Goal: Task Accomplishment & Management: Complete application form

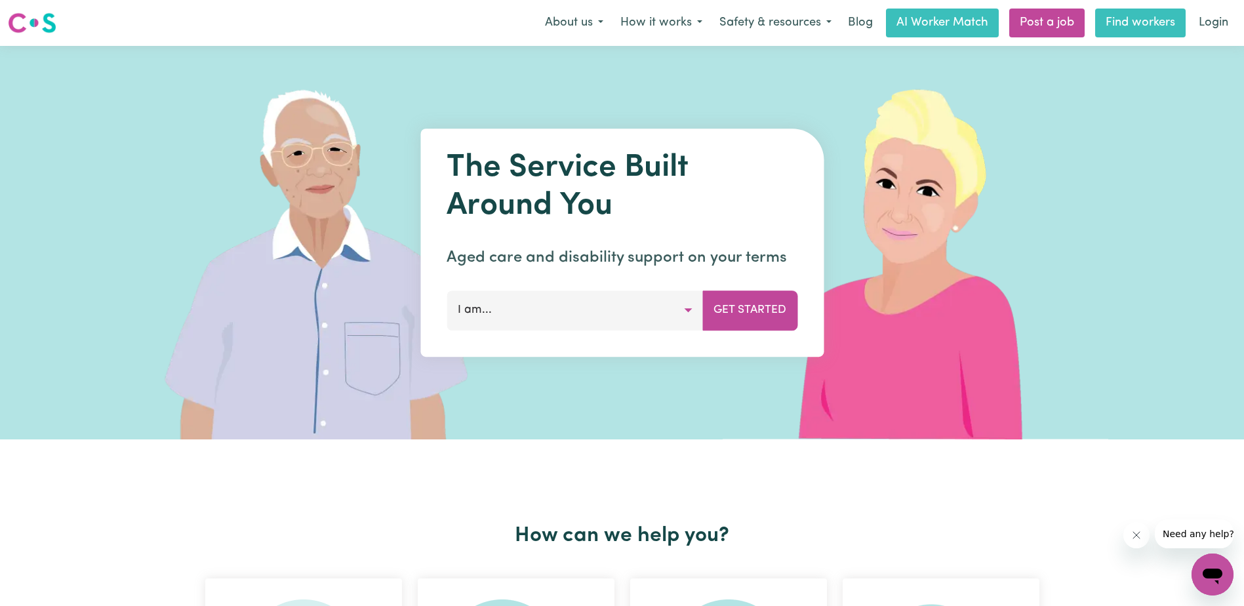
click at [1158, 22] on link "Find workers" at bounding box center [1140, 23] width 90 height 29
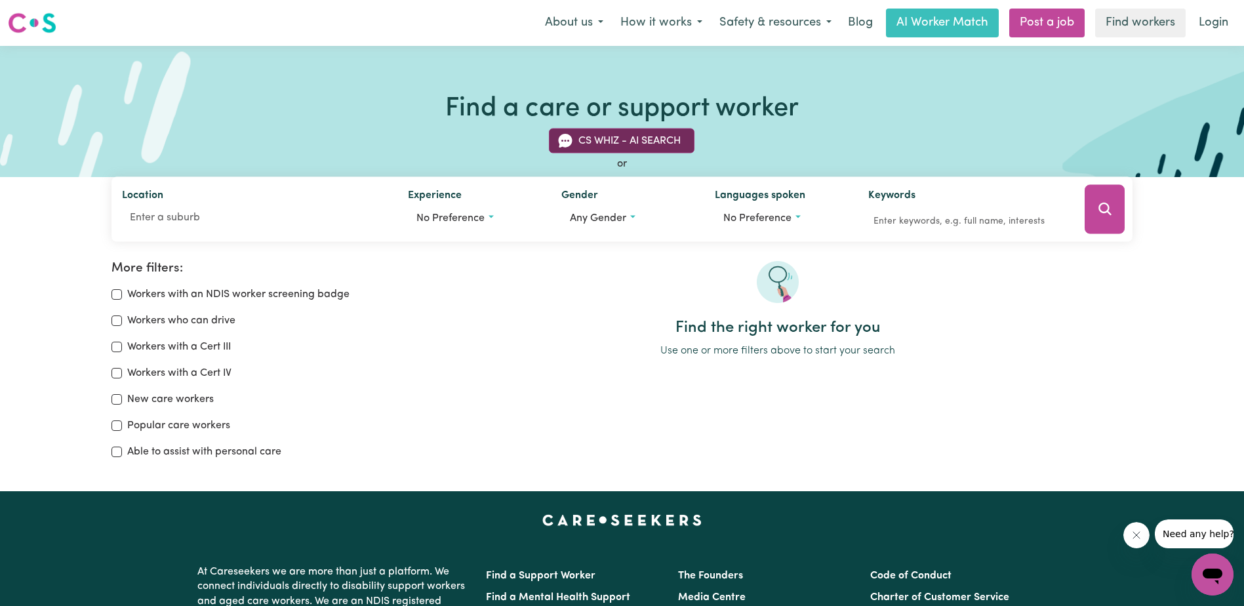
click at [635, 138] on button "CS Whiz - AI Search" at bounding box center [622, 141] width 146 height 25
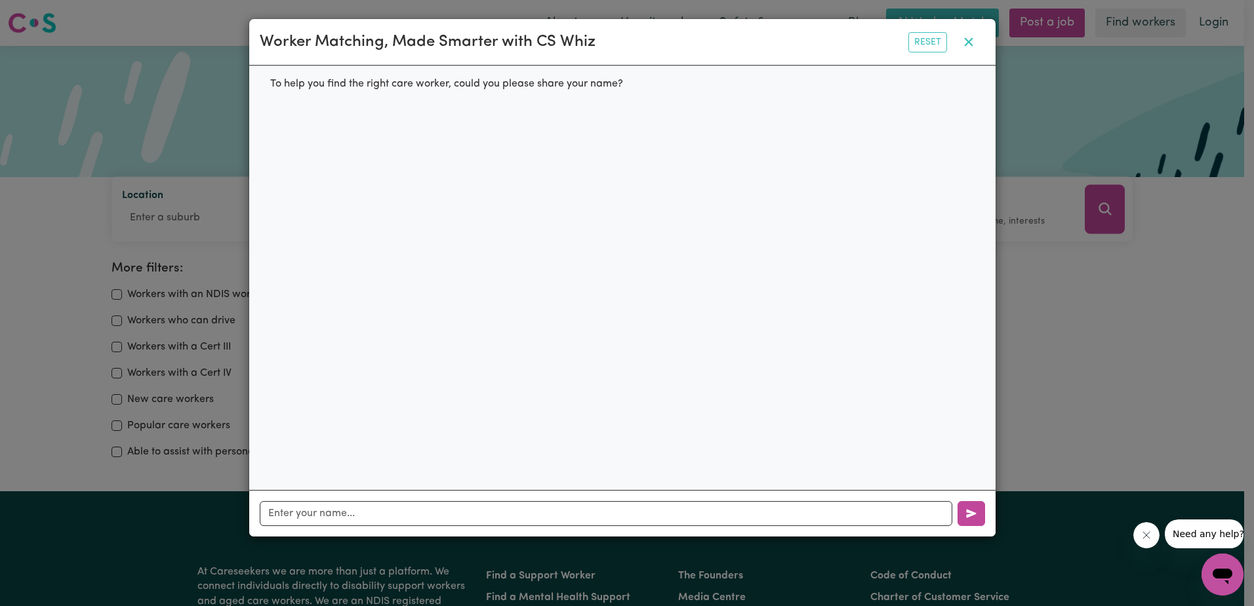
click at [966, 47] on icon "button" at bounding box center [968, 42] width 9 height 9
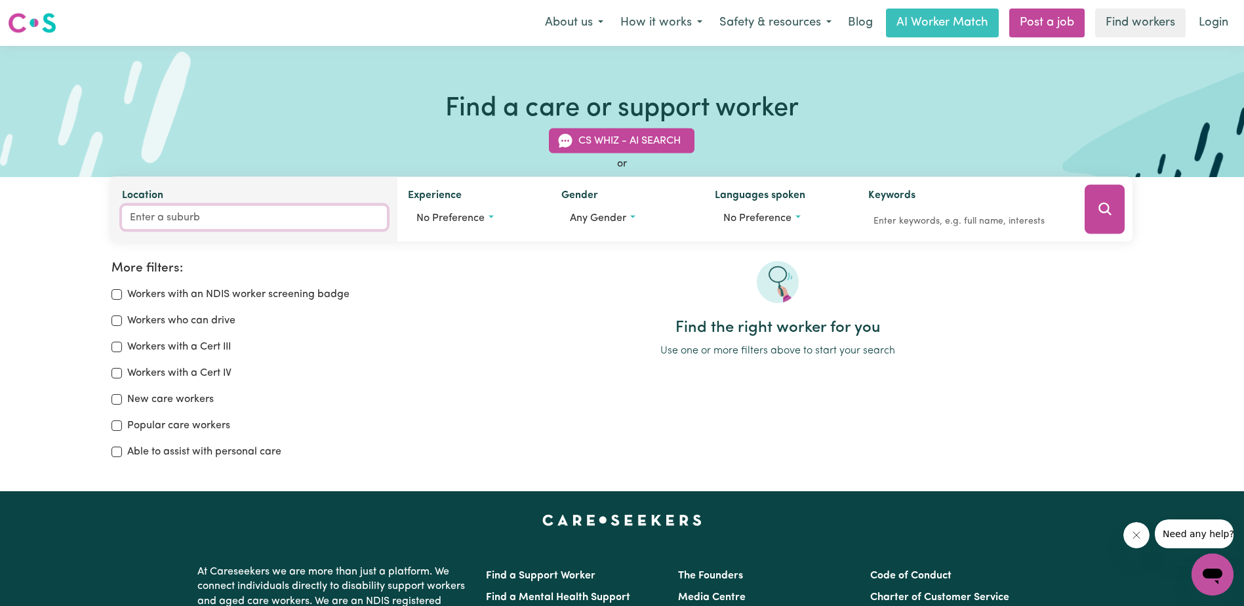
click at [171, 216] on input "Location" at bounding box center [254, 218] width 265 height 24
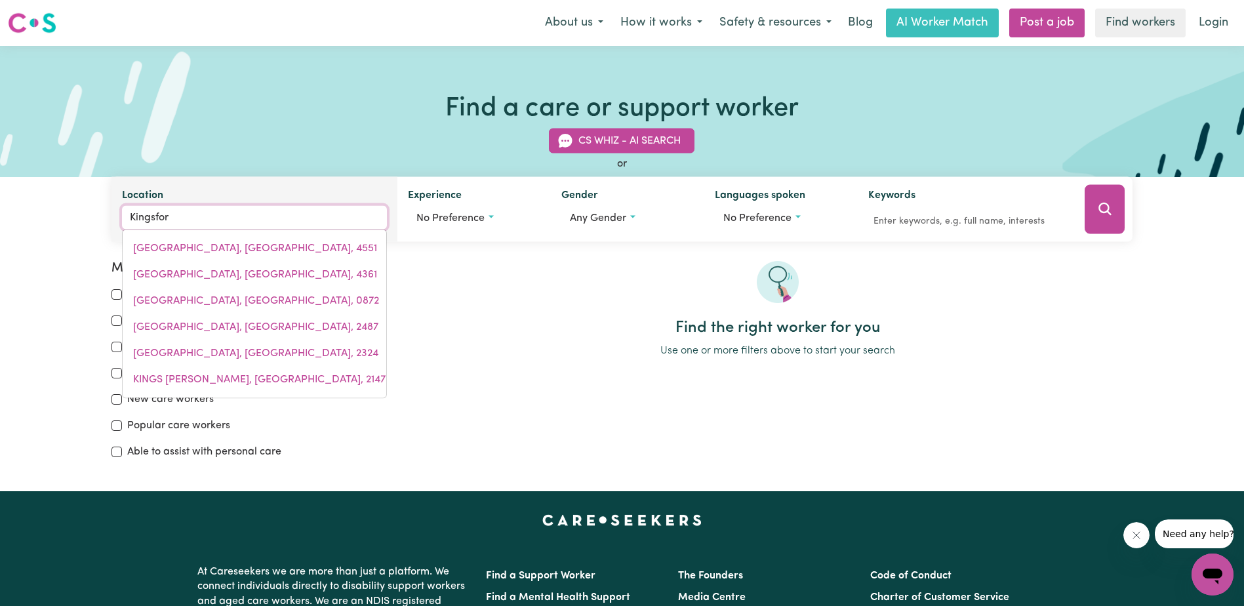
type input "Kingsford"
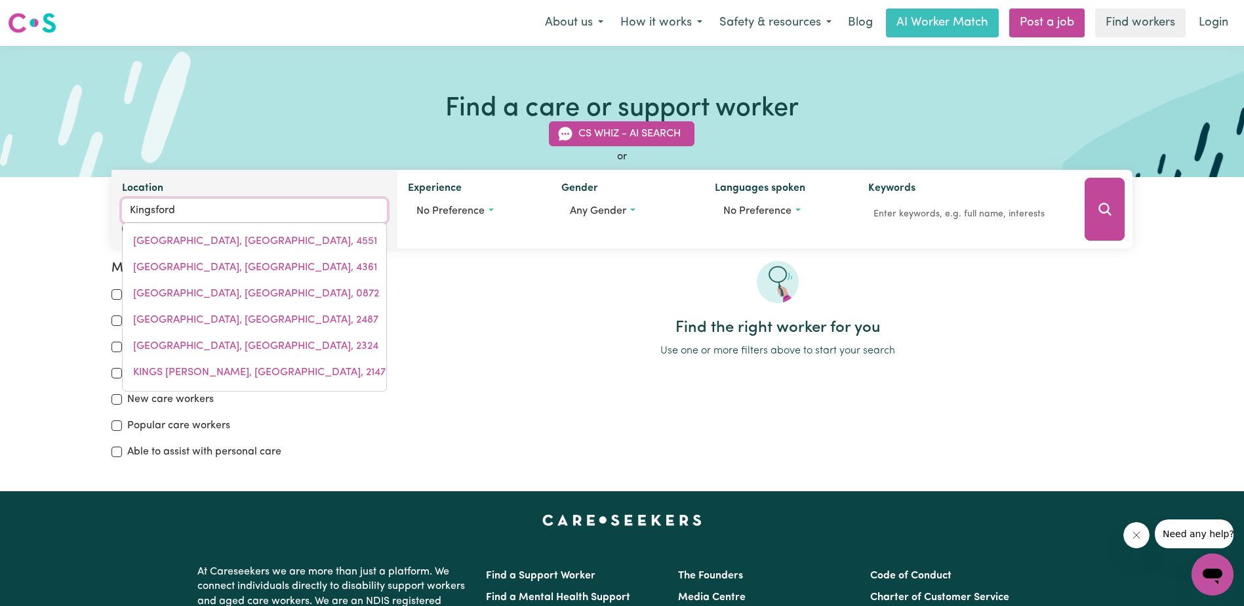
type input "[GEOGRAPHIC_DATA], [GEOGRAPHIC_DATA], 2032"
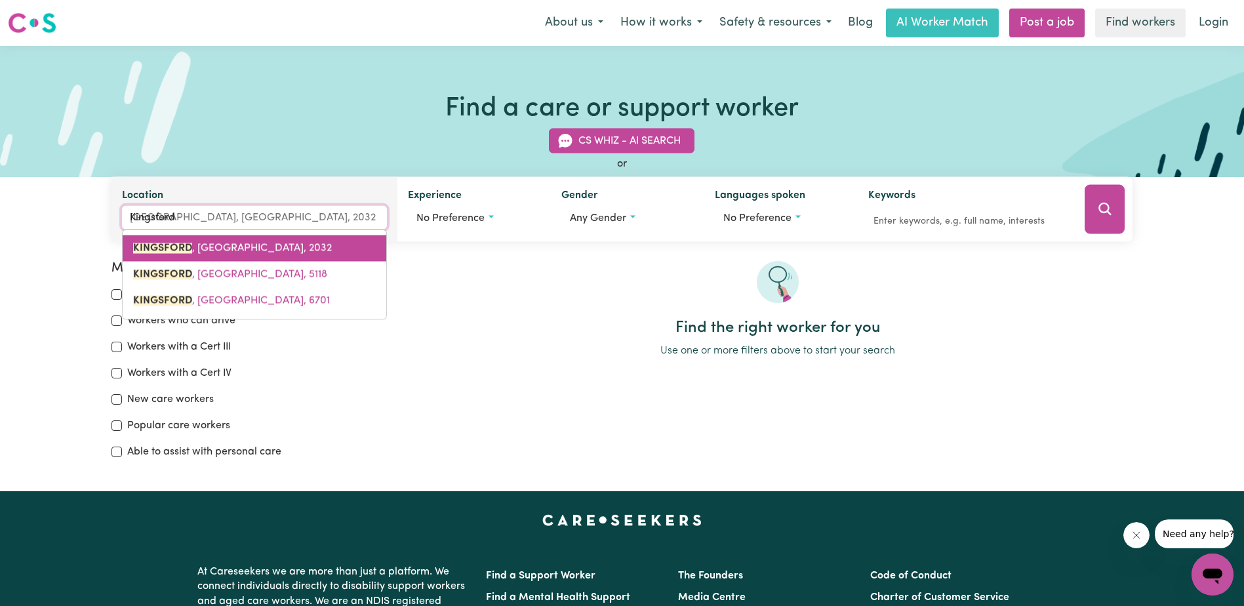
click at [190, 251] on mark "KINGSFORD" at bounding box center [162, 248] width 59 height 10
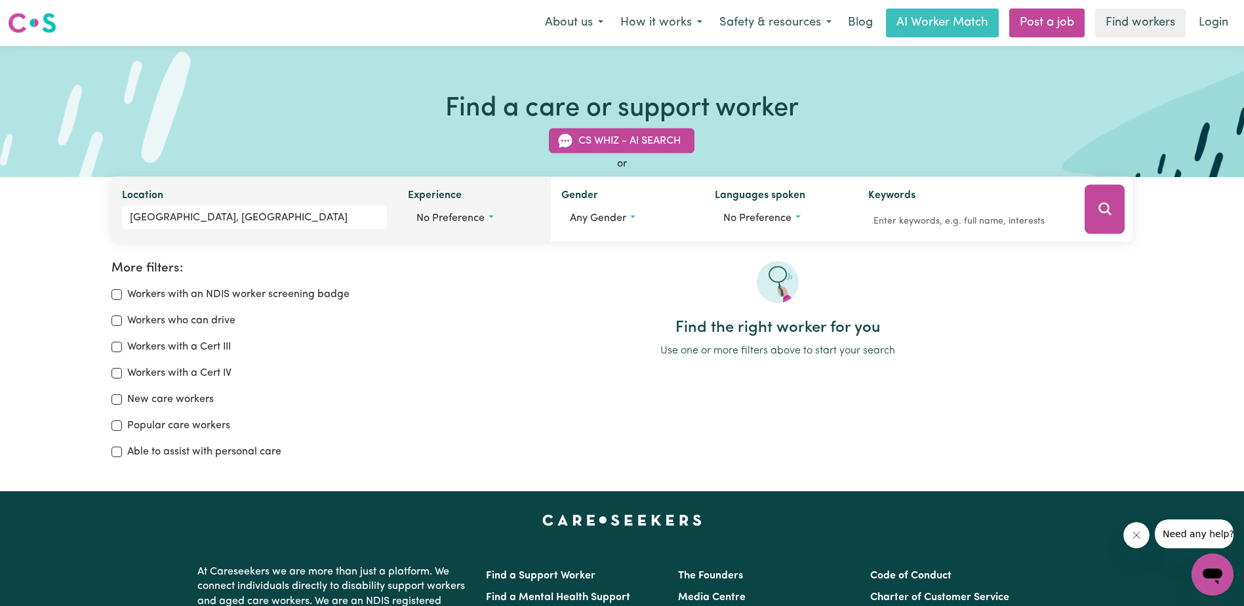
click at [479, 216] on span "No preference" at bounding box center [450, 218] width 68 height 10
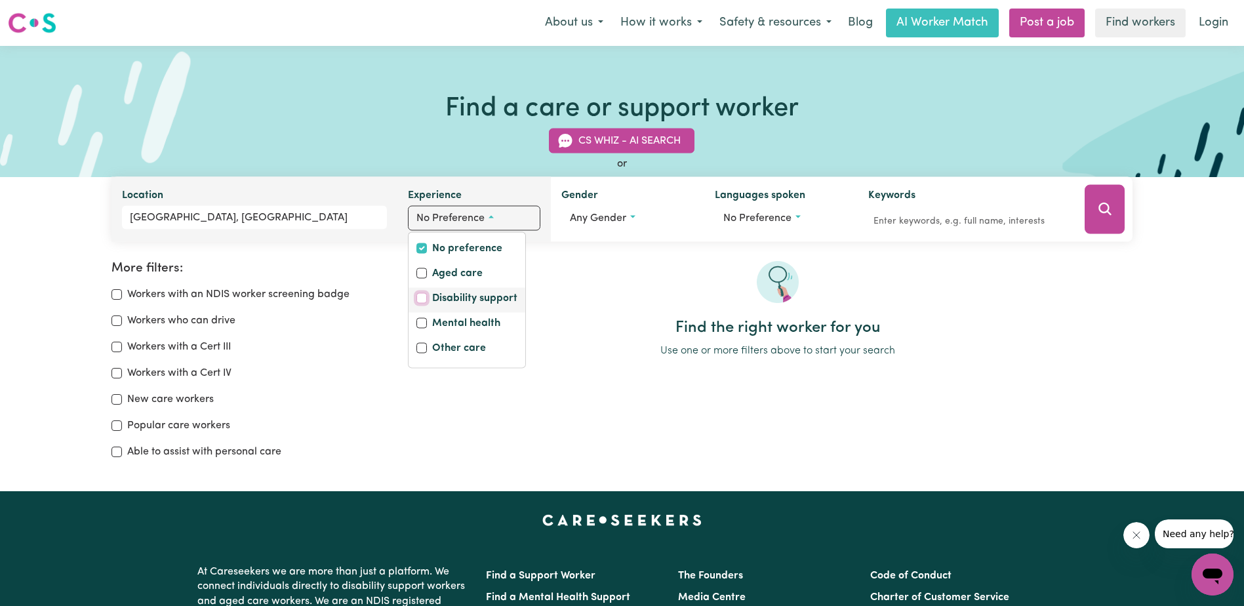
click at [420, 302] on input "Disability support" at bounding box center [421, 298] width 10 height 10
checkbox input "true"
checkbox input "false"
click at [624, 430] on div "Find the right worker for you Use one or more filters above to start your search" at bounding box center [777, 365] width 726 height 209
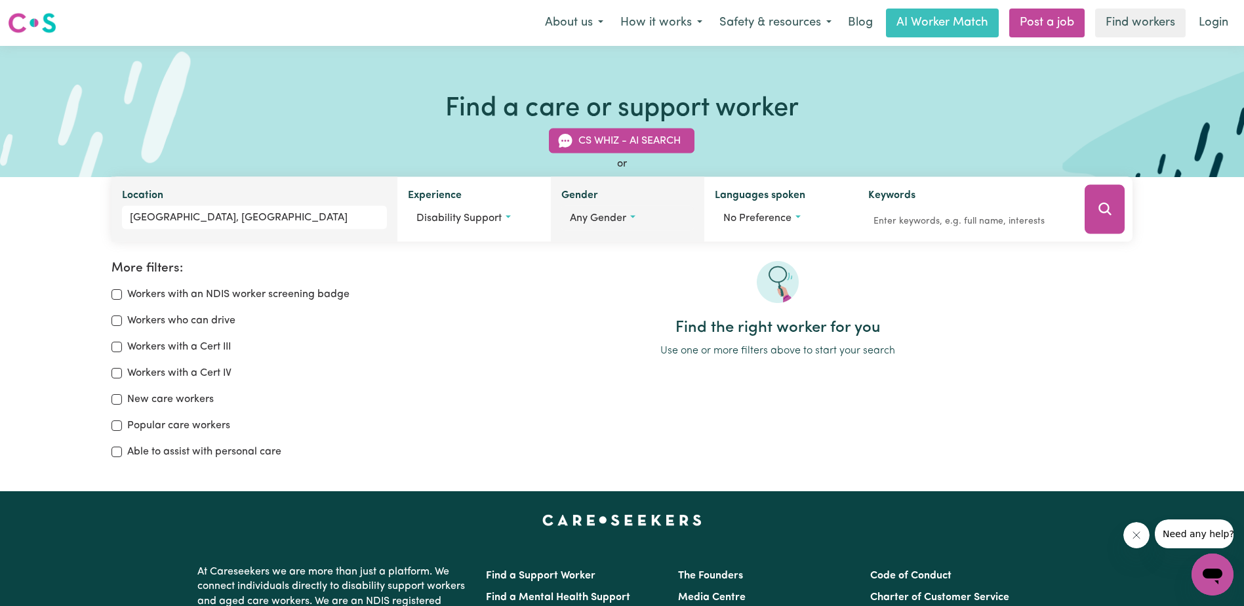
click at [637, 218] on button "Any gender" at bounding box center [627, 218] width 132 height 25
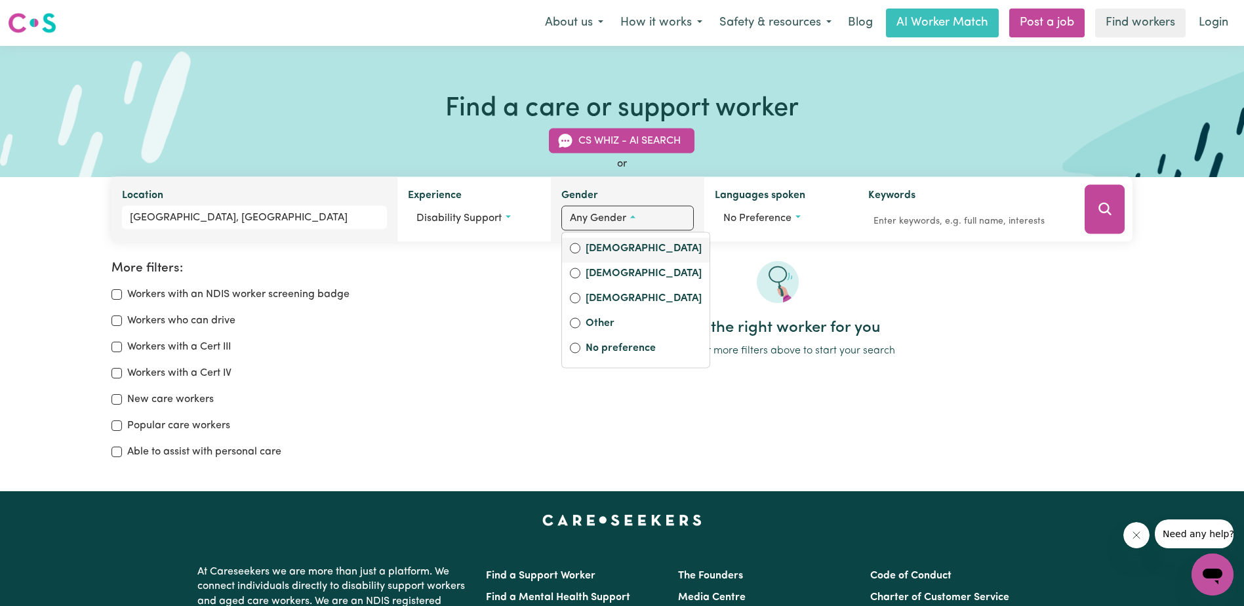
click at [603, 248] on label "[DEMOGRAPHIC_DATA]" at bounding box center [644, 250] width 116 height 18
click at [580, 248] on input "[DEMOGRAPHIC_DATA]" at bounding box center [575, 248] width 10 height 10
radio input "true"
click at [701, 416] on div "Find the right worker for you Use one or more filters above to start your search" at bounding box center [777, 365] width 726 height 209
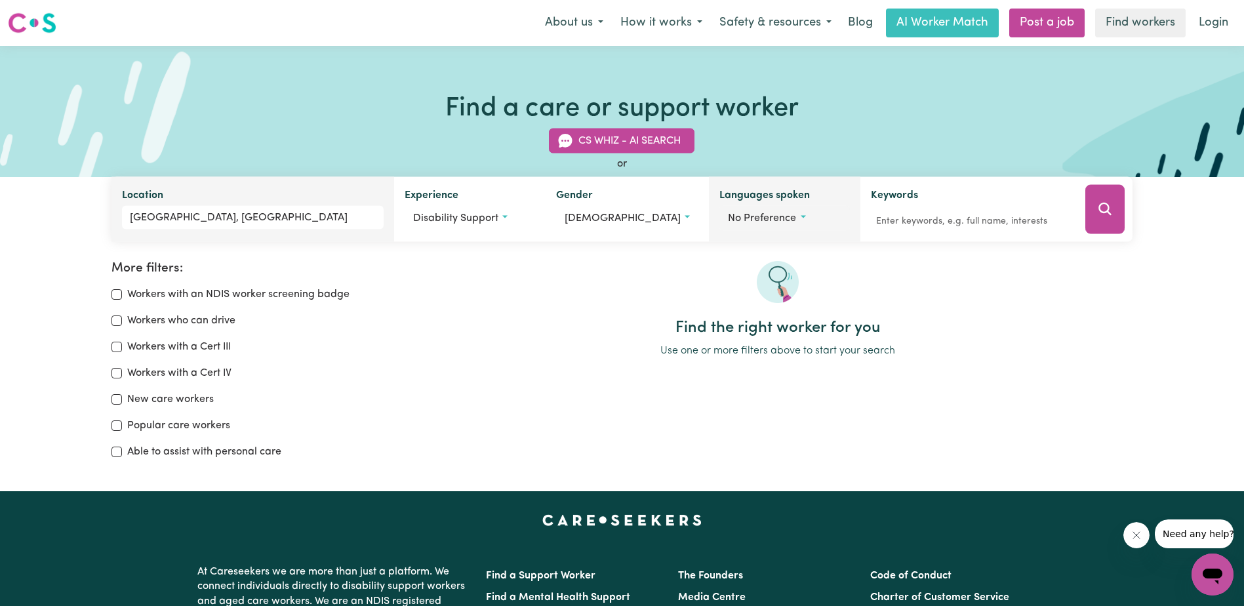
click at [782, 218] on span "No preference" at bounding box center [762, 218] width 68 height 10
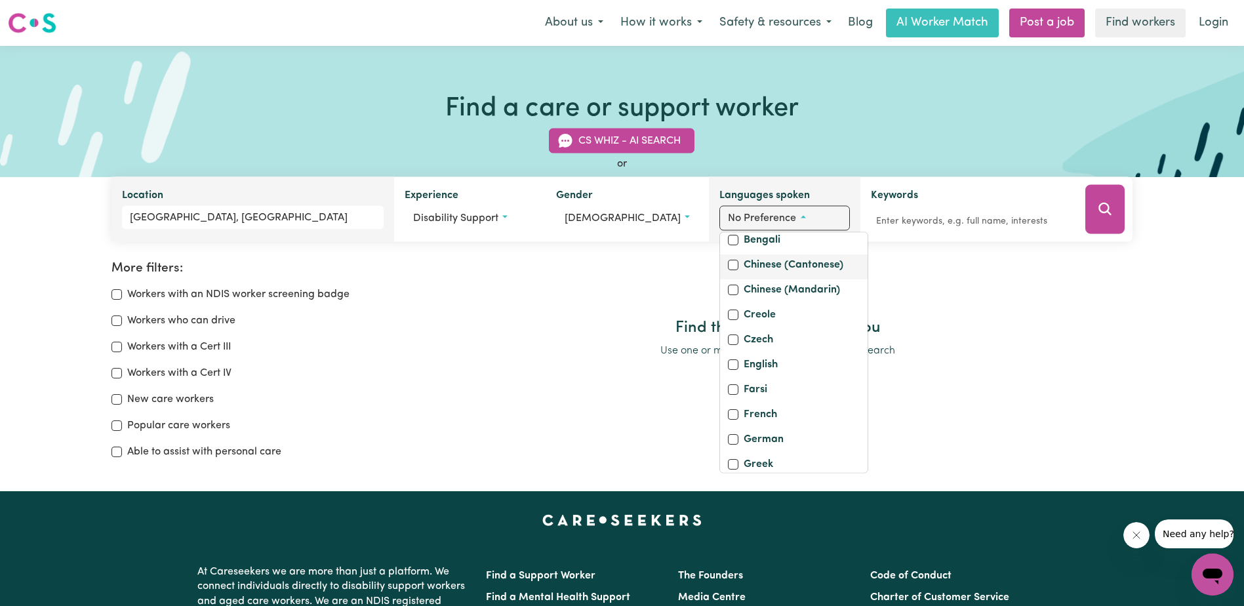
scroll to position [131, 0]
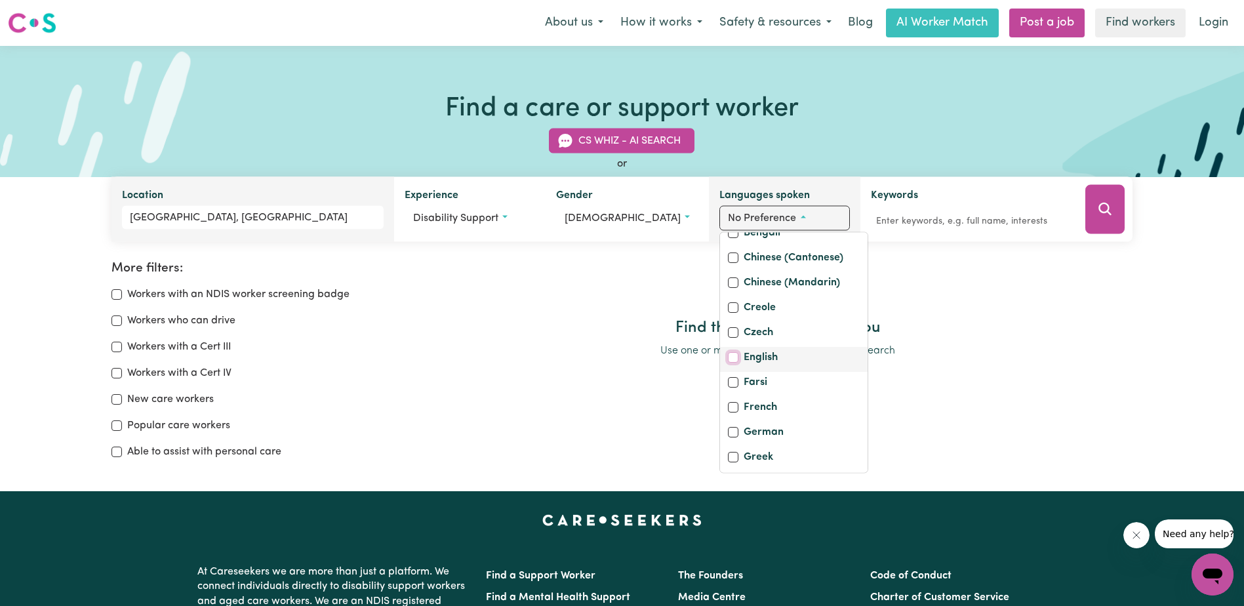
click at [730, 363] on input "English" at bounding box center [733, 357] width 10 height 10
checkbox input "true"
checkbox input "false"
click at [930, 416] on div "Find the right worker for you Use one or more filters above to start your search" at bounding box center [777, 365] width 726 height 209
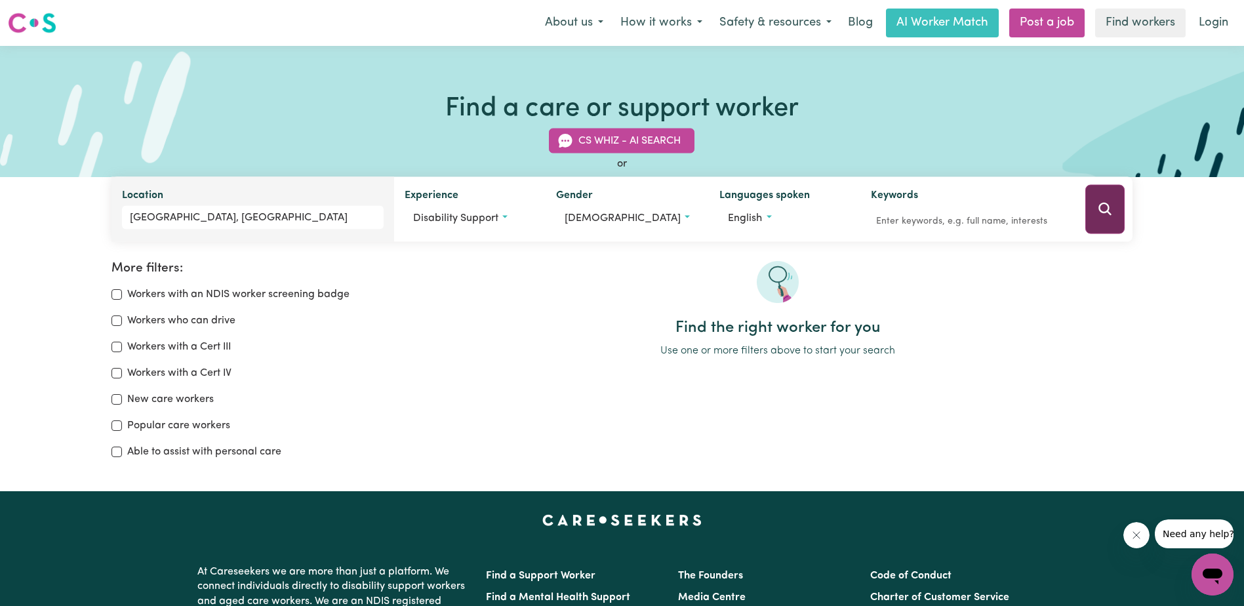
click at [1104, 216] on icon "Search" at bounding box center [1105, 209] width 16 height 16
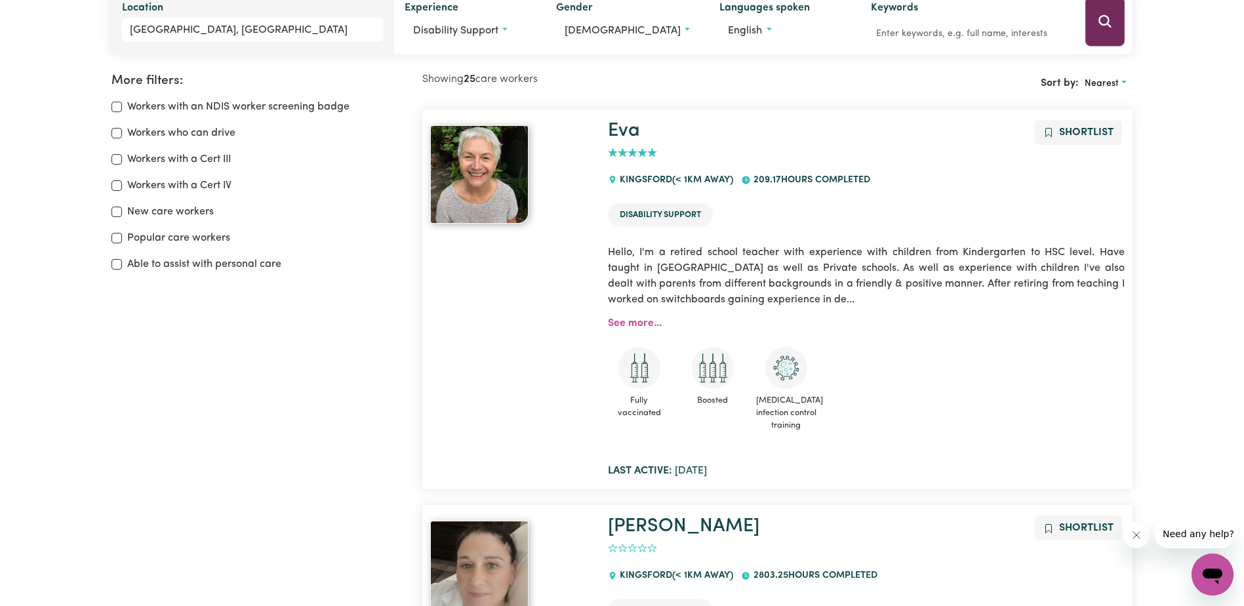
scroll to position [219, 0]
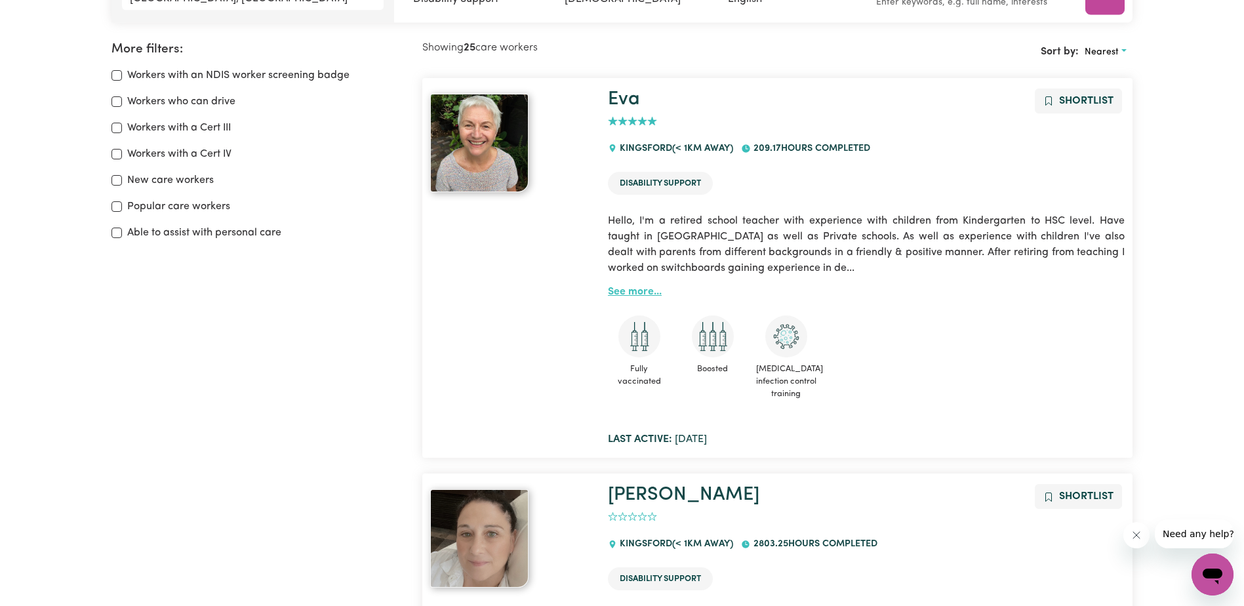
click at [643, 290] on link "See more..." at bounding box center [635, 292] width 54 height 10
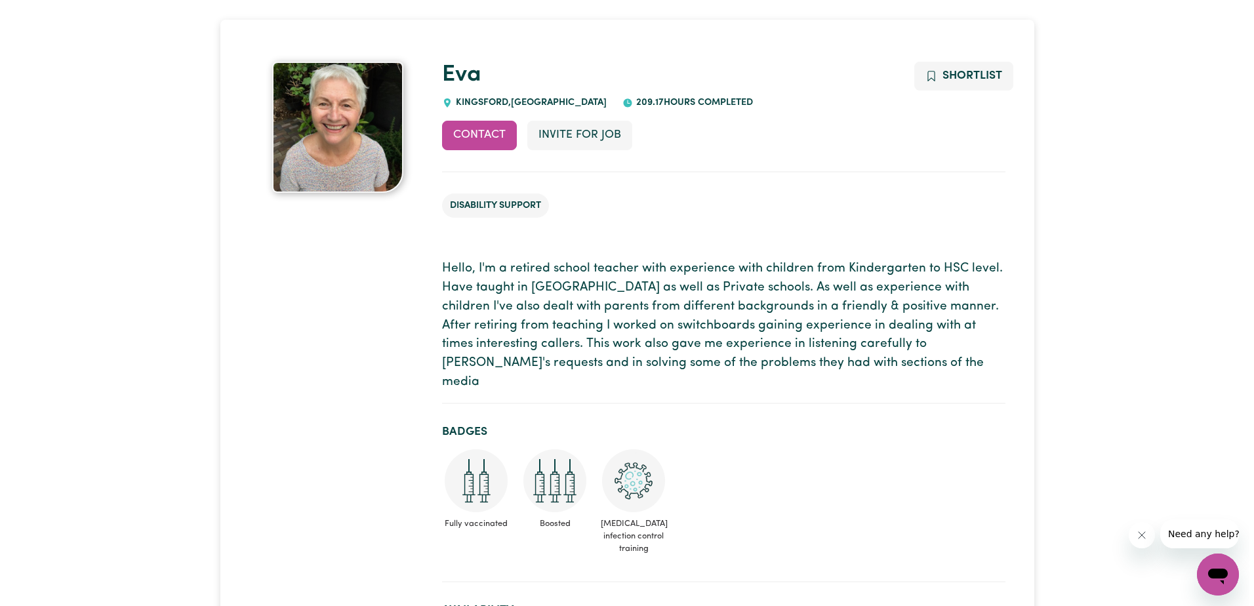
scroll to position [66, 0]
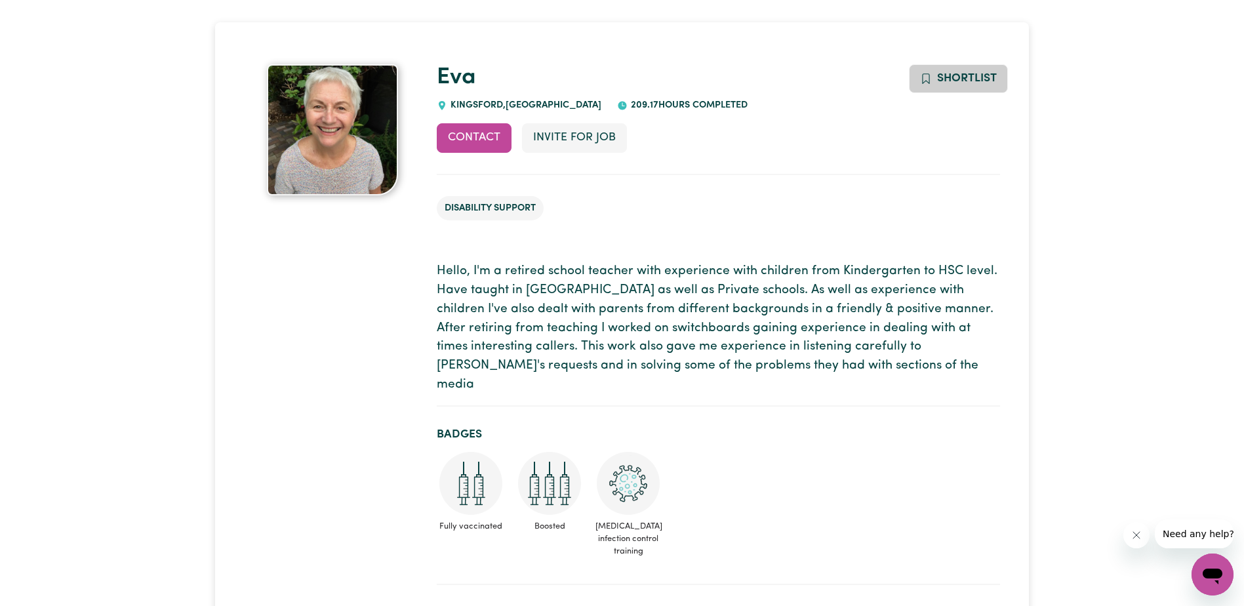
click at [961, 77] on span "Shortlist" at bounding box center [967, 78] width 60 height 11
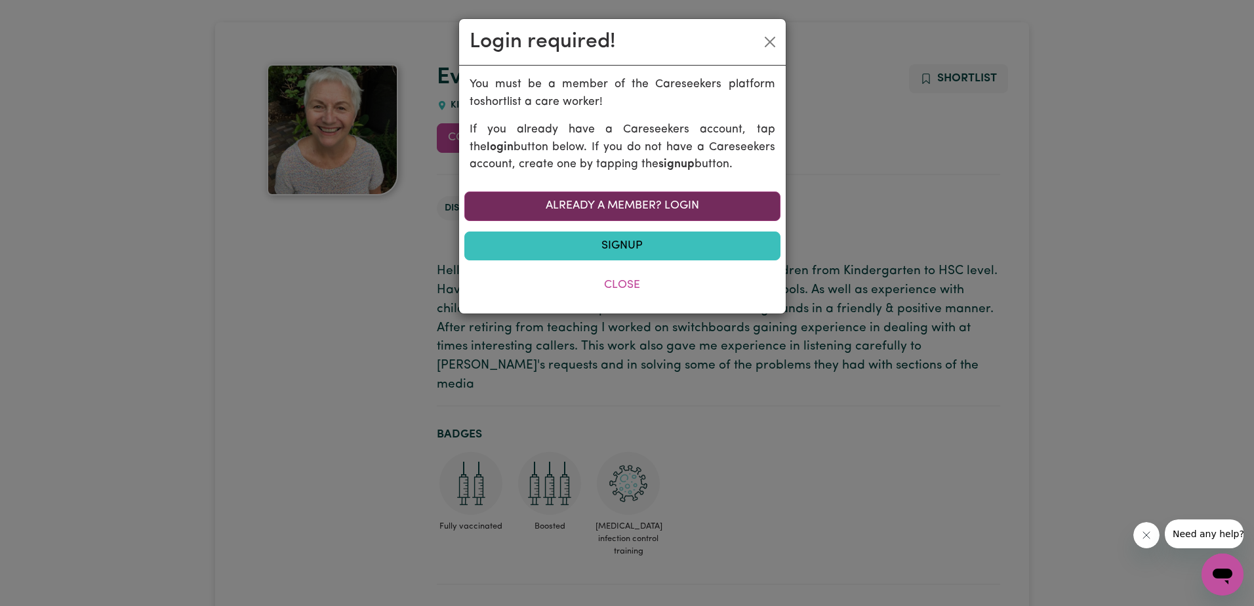
click at [641, 209] on link "Already a member? Login" at bounding box center [622, 205] width 316 height 29
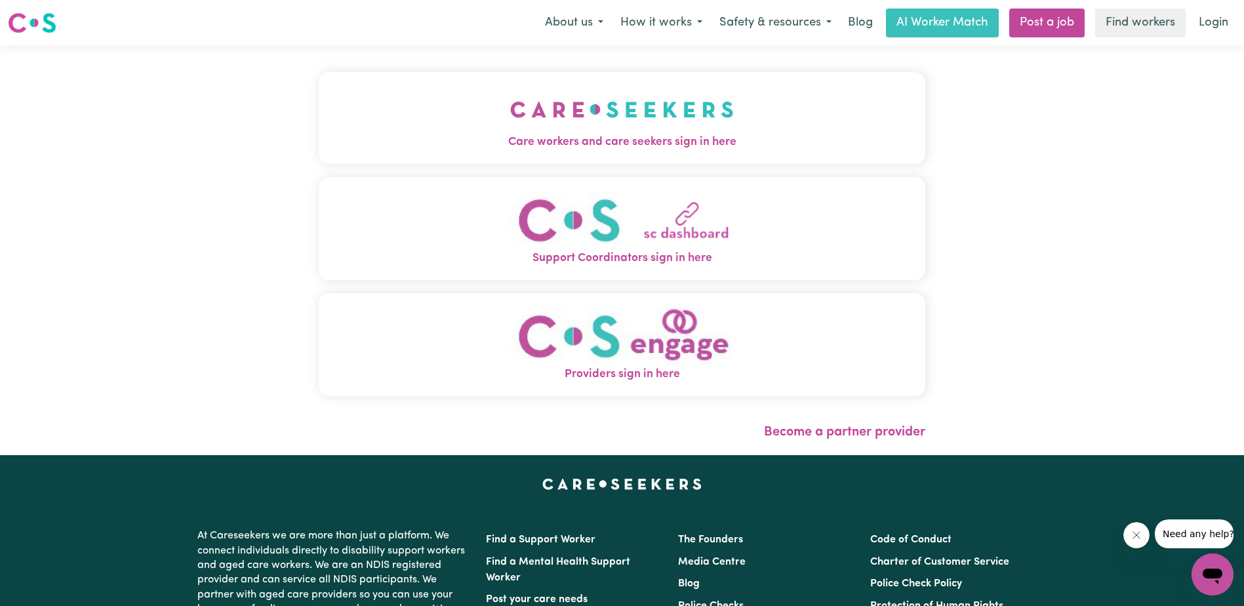
click at [599, 134] on span "Care workers and care seekers sign in here" at bounding box center [622, 142] width 607 height 17
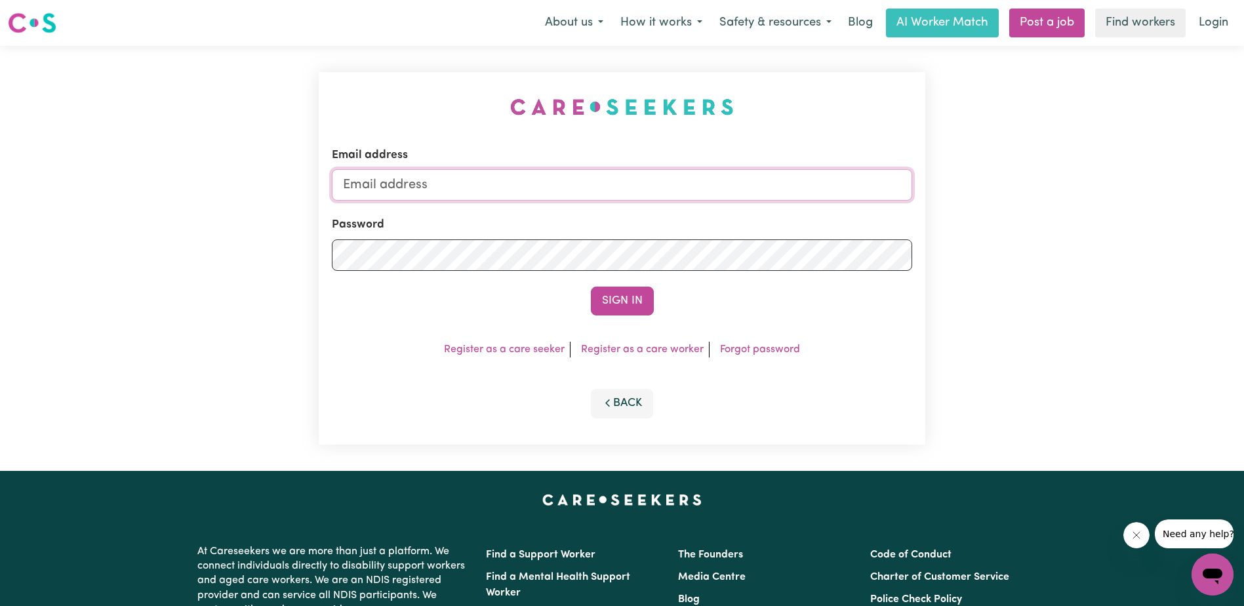
type input "[EMAIL_ADDRESS][DOMAIN_NAME]"
click at [616, 300] on button "Sign In" at bounding box center [622, 301] width 63 height 29
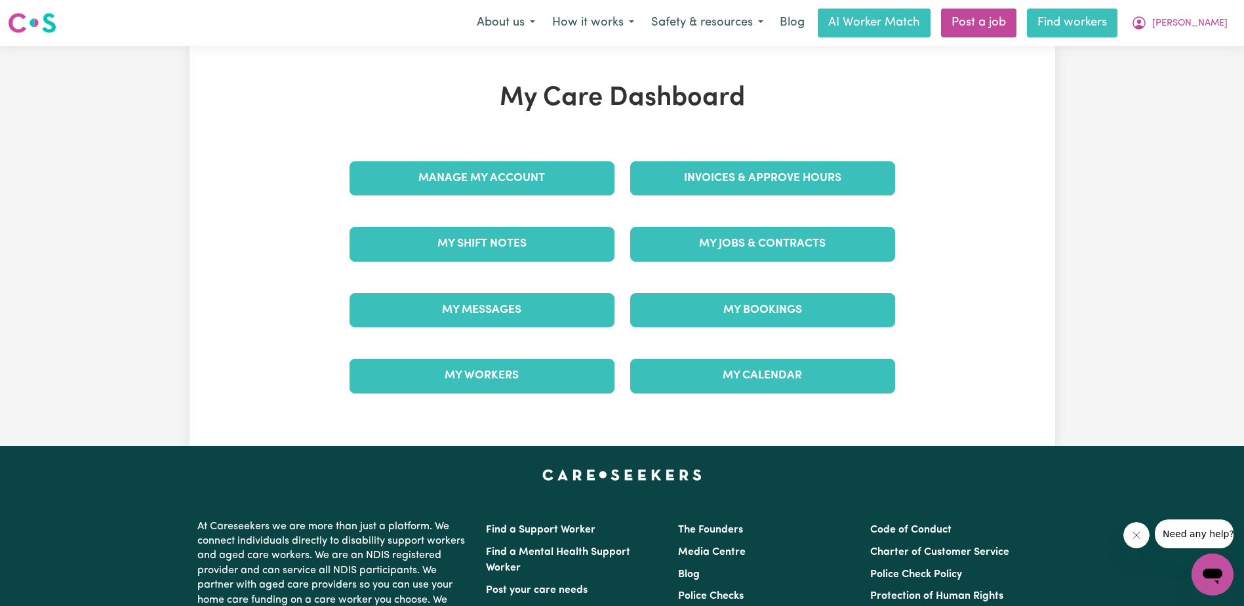
click at [1104, 22] on link "Find workers" at bounding box center [1072, 23] width 90 height 29
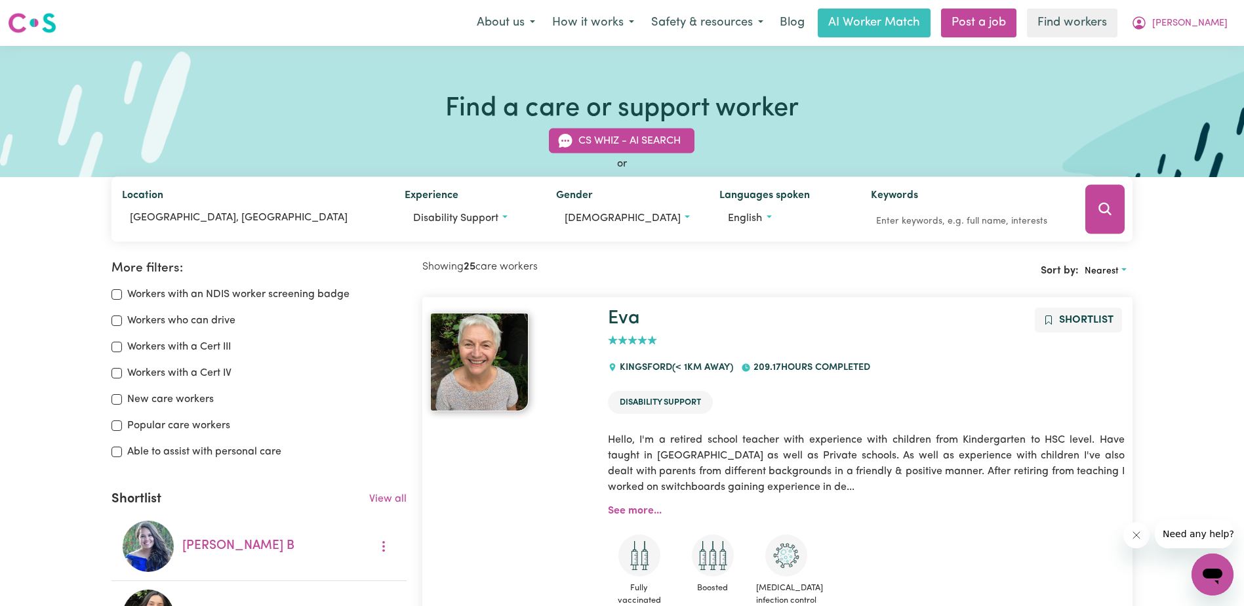
click at [1068, 323] on span "Shortlist" at bounding box center [1086, 320] width 54 height 10
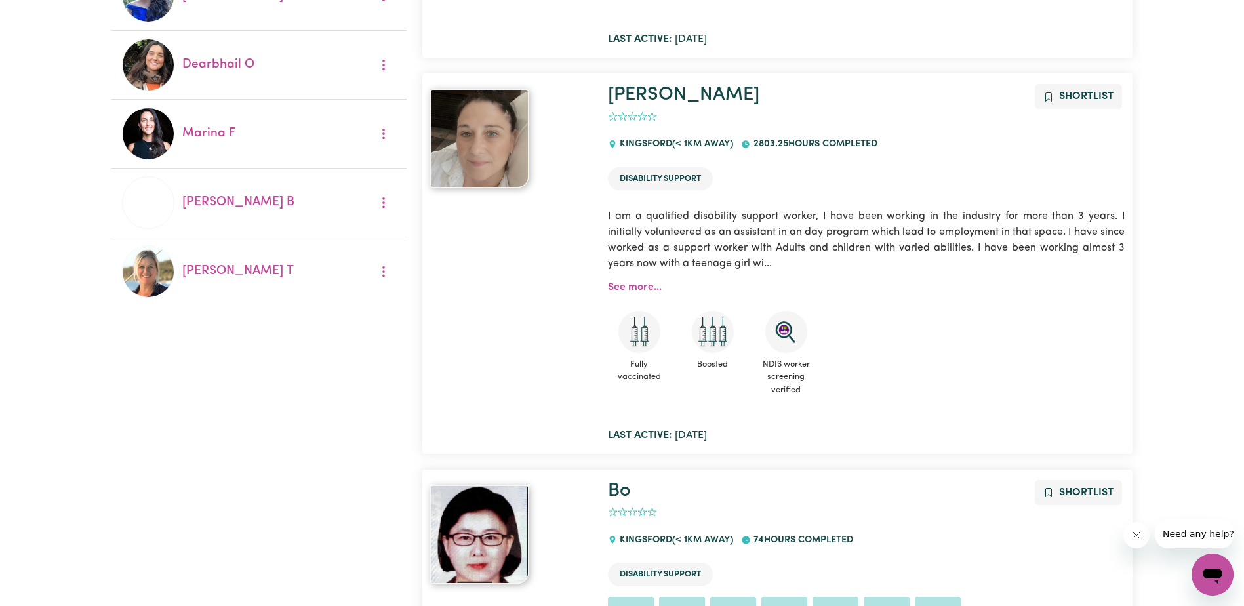
scroll to position [590, 0]
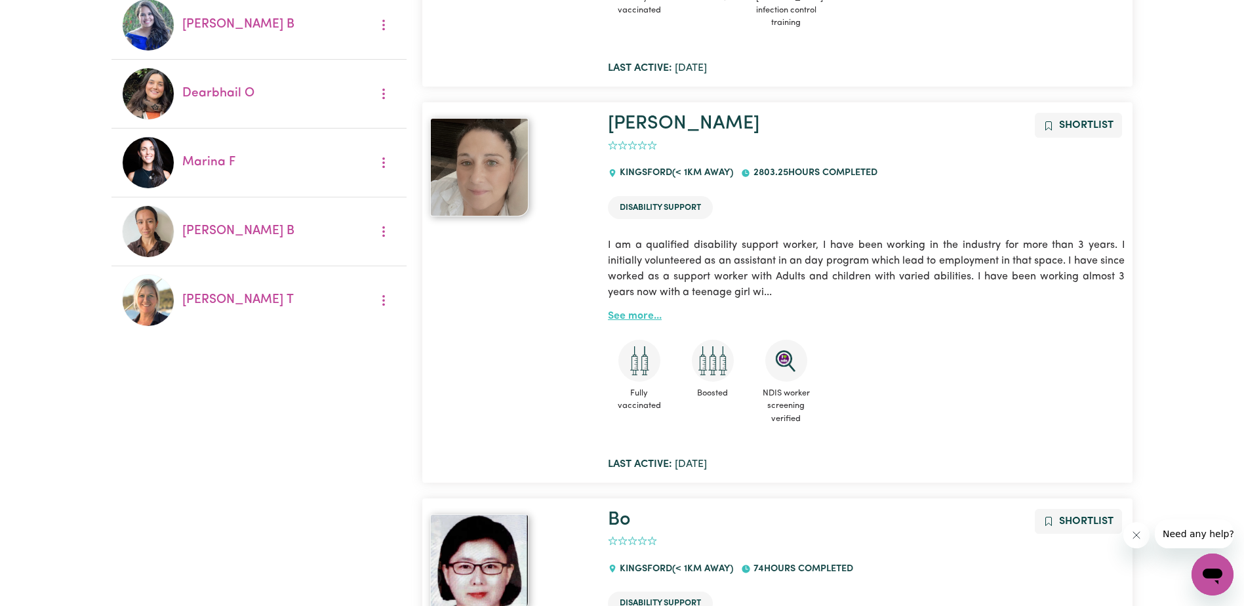
click at [645, 321] on link "See more..." at bounding box center [635, 316] width 54 height 10
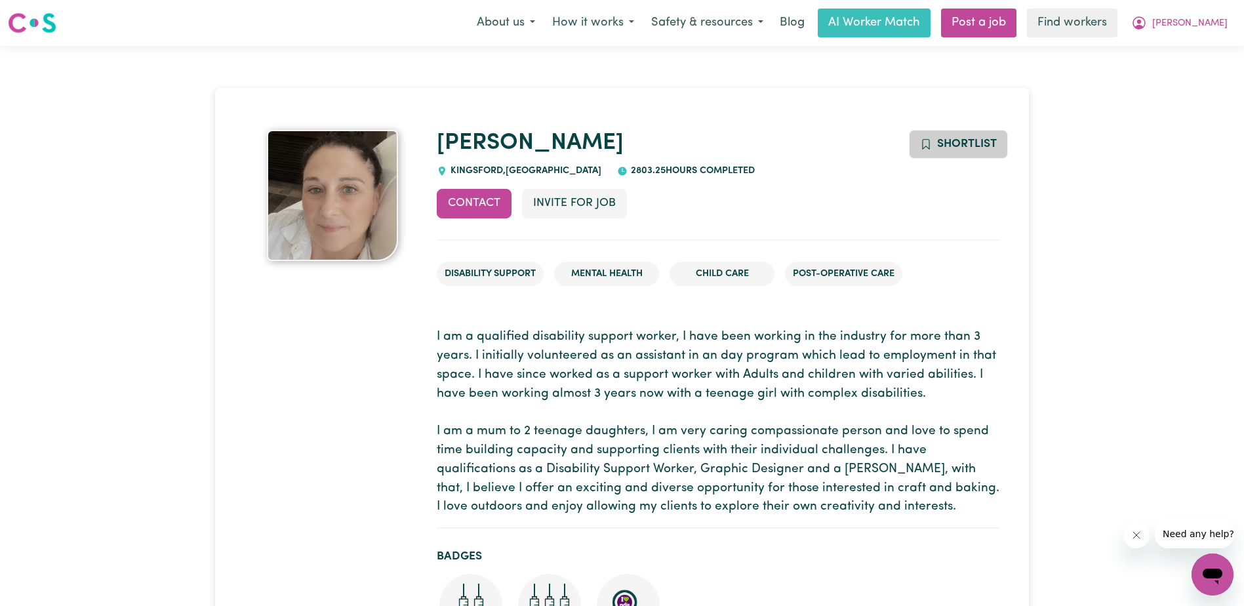
click at [981, 151] on button "Shortlist" at bounding box center [958, 144] width 99 height 29
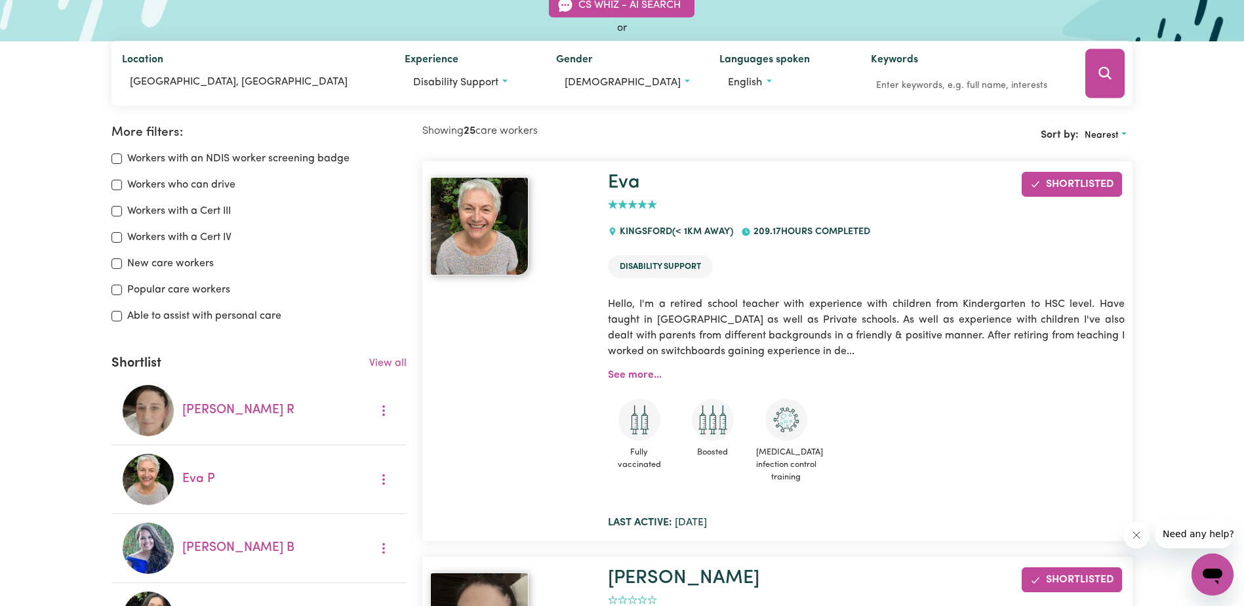
scroll to position [131, 0]
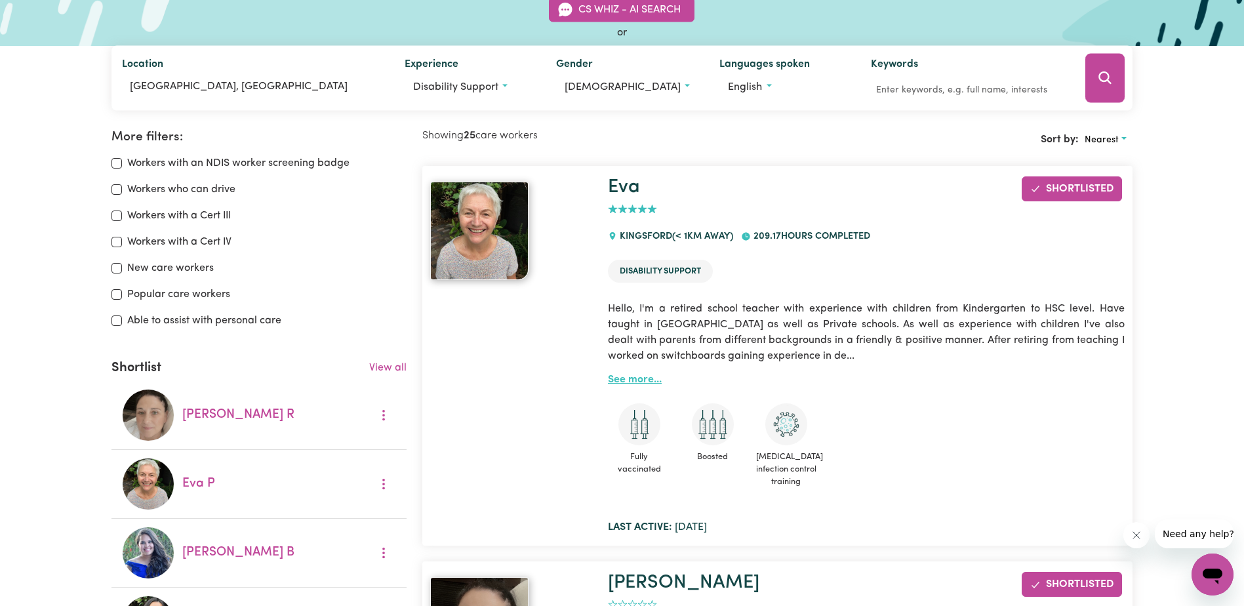
click at [633, 380] on link "See more..." at bounding box center [635, 379] width 54 height 10
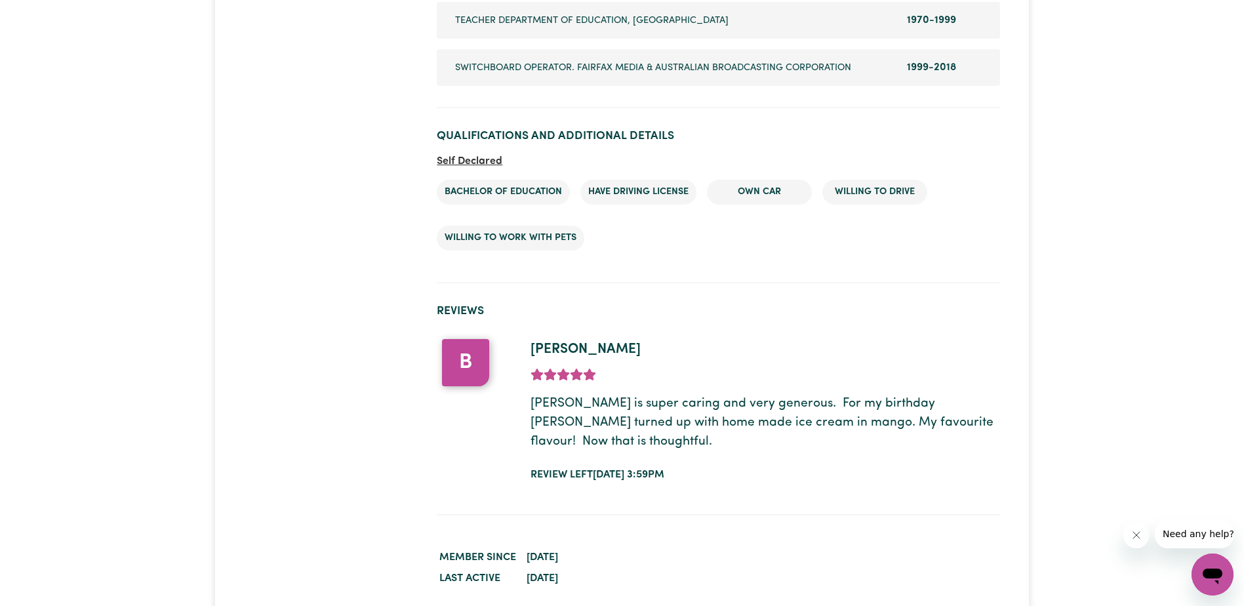
scroll to position [1508, 0]
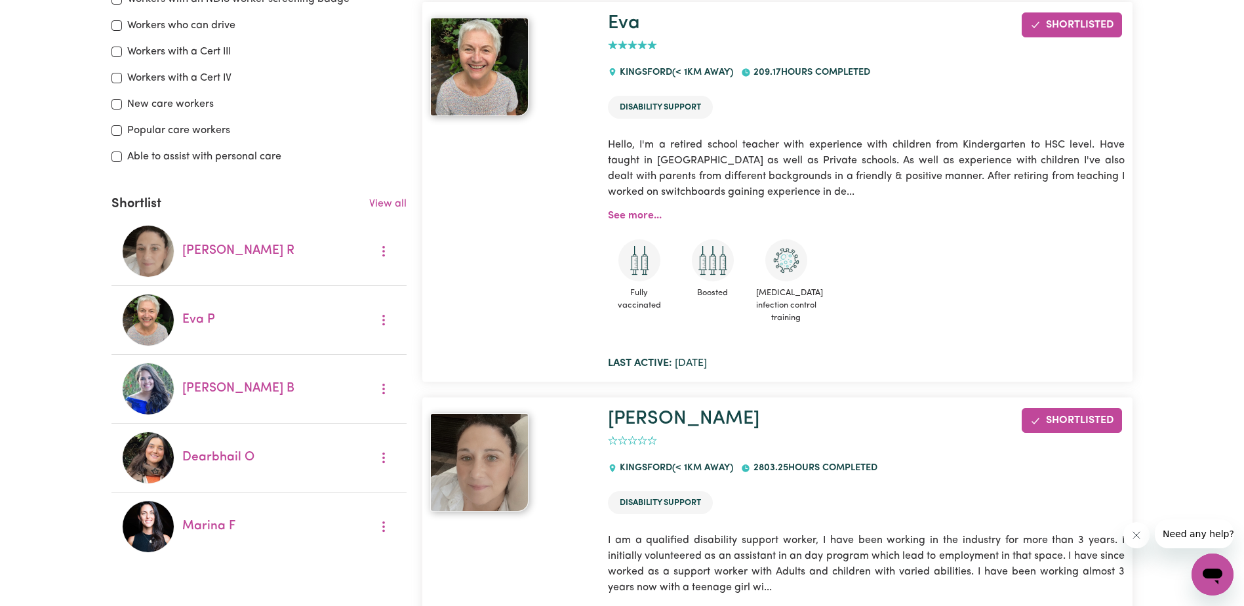
scroll to position [197, 0]
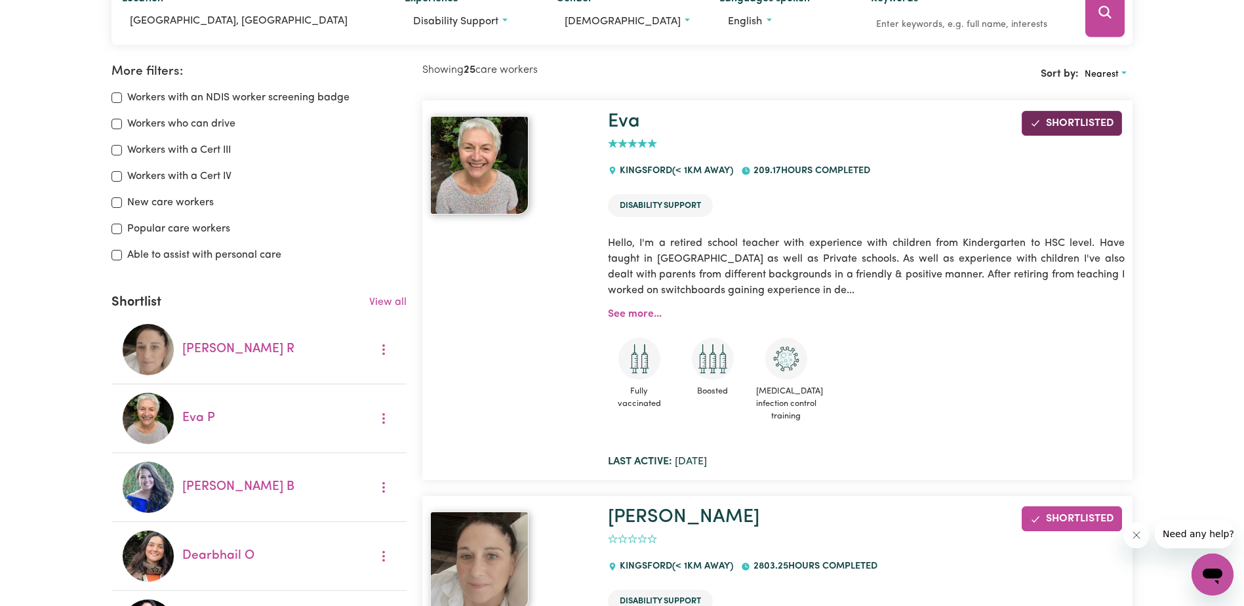
click at [1081, 119] on span "Shortlisted" at bounding box center [1080, 123] width 68 height 10
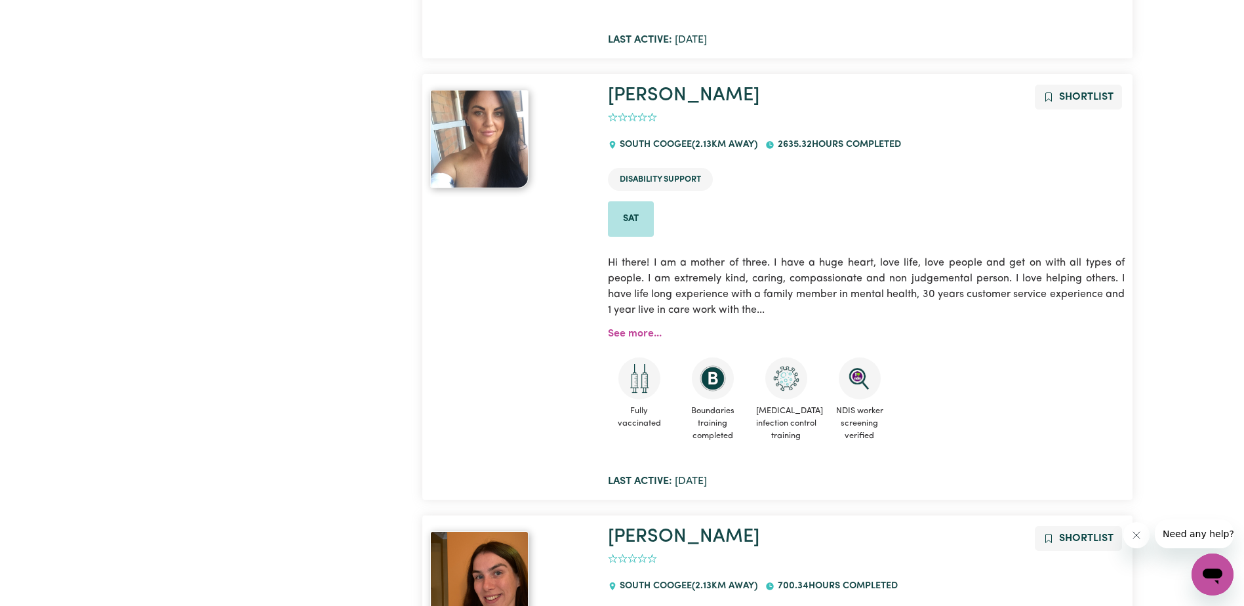
scroll to position [3607, 0]
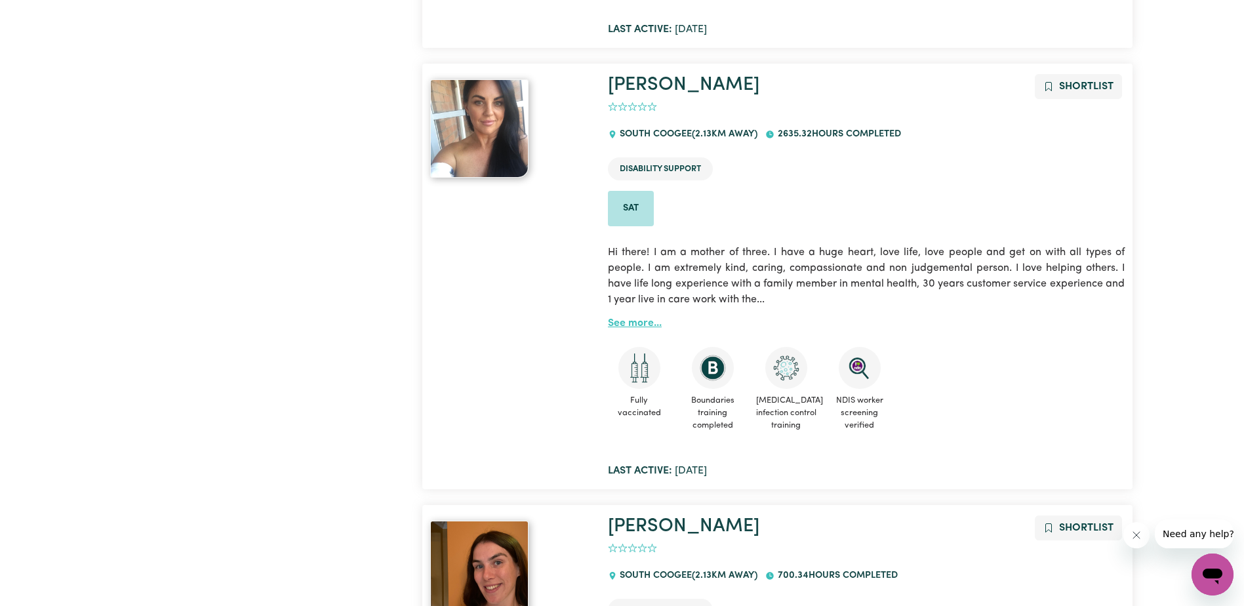
click at [633, 318] on link "See more..." at bounding box center [635, 323] width 54 height 10
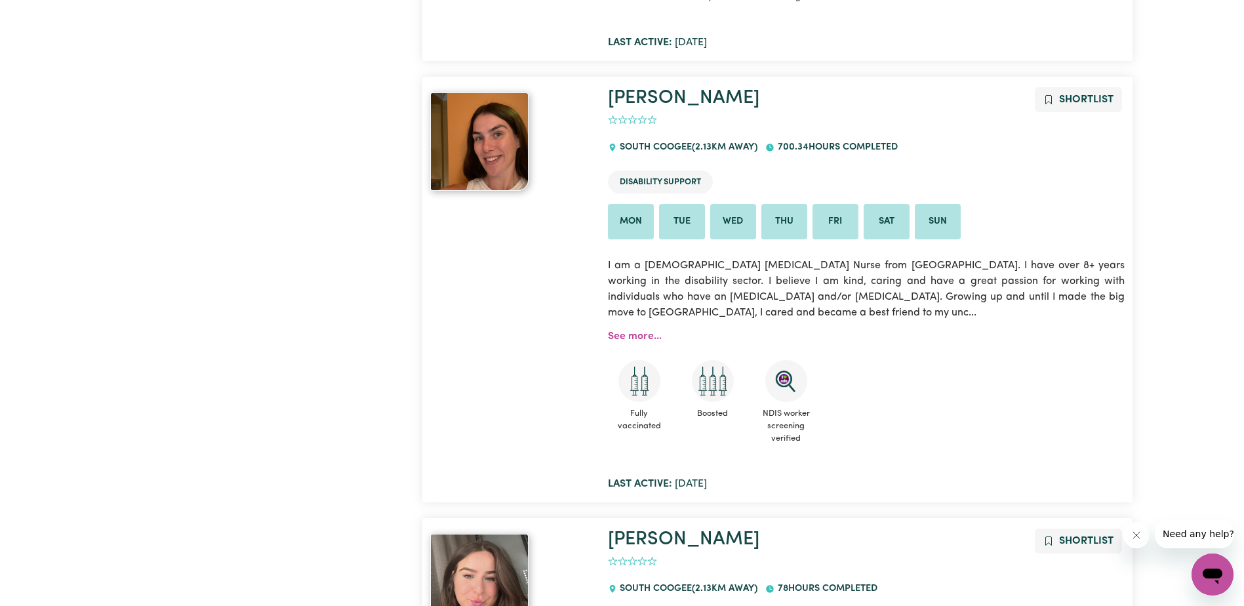
scroll to position [4000, 0]
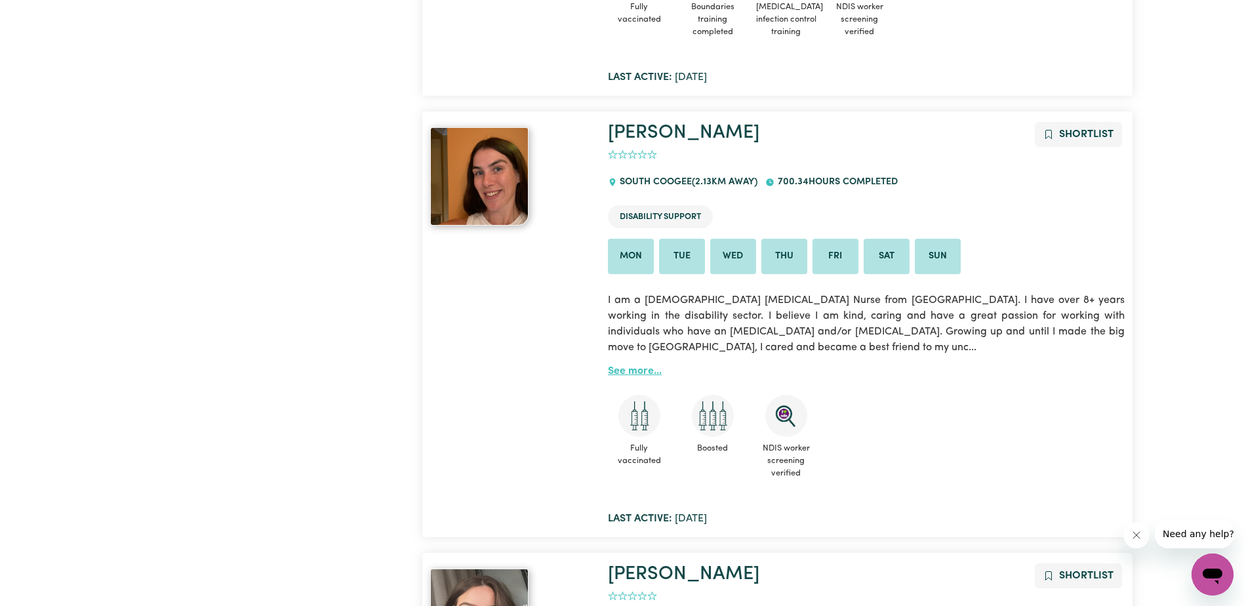
click at [637, 366] on link "See more..." at bounding box center [635, 371] width 54 height 10
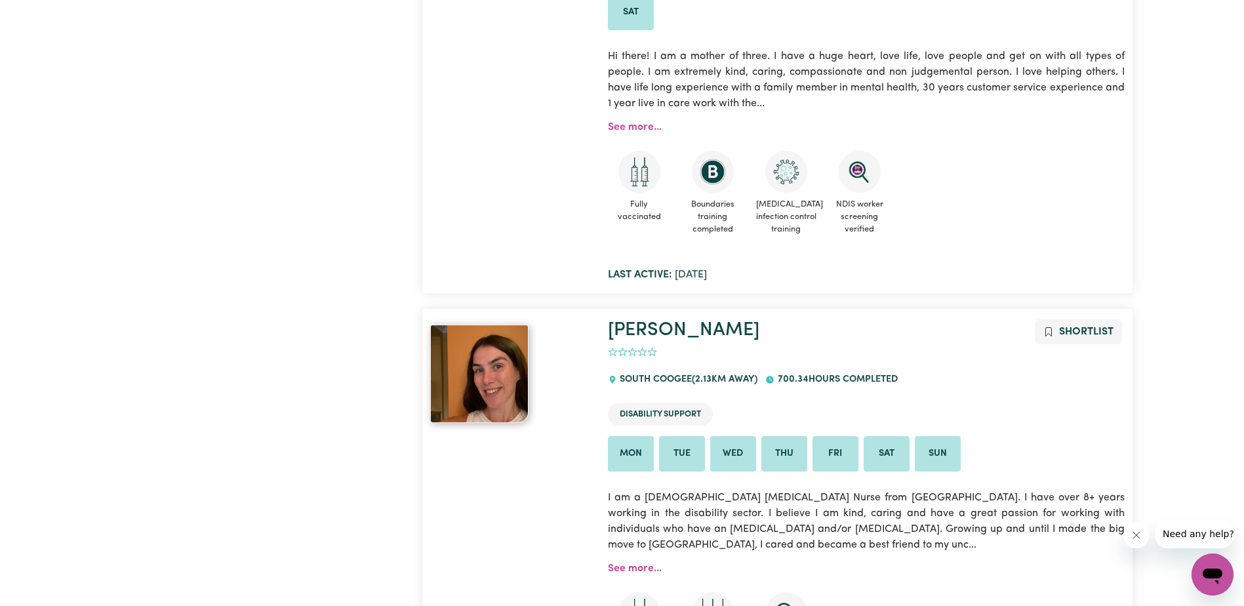
scroll to position [3803, 0]
click at [1087, 326] on span "Shortlist" at bounding box center [1086, 331] width 54 height 10
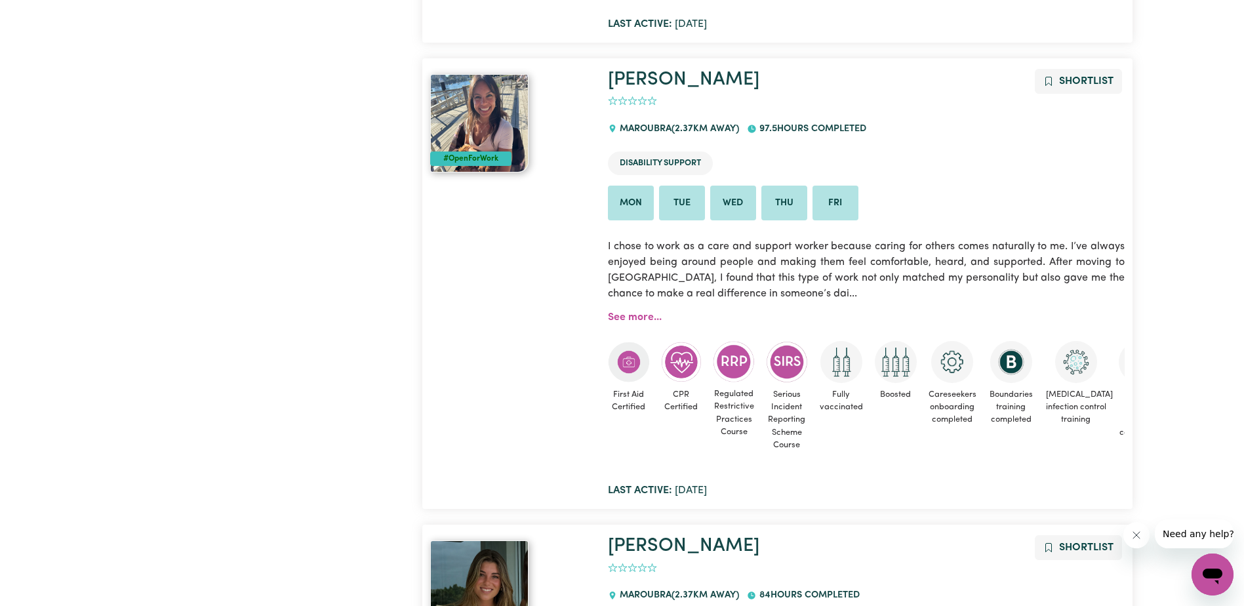
scroll to position [7148, 0]
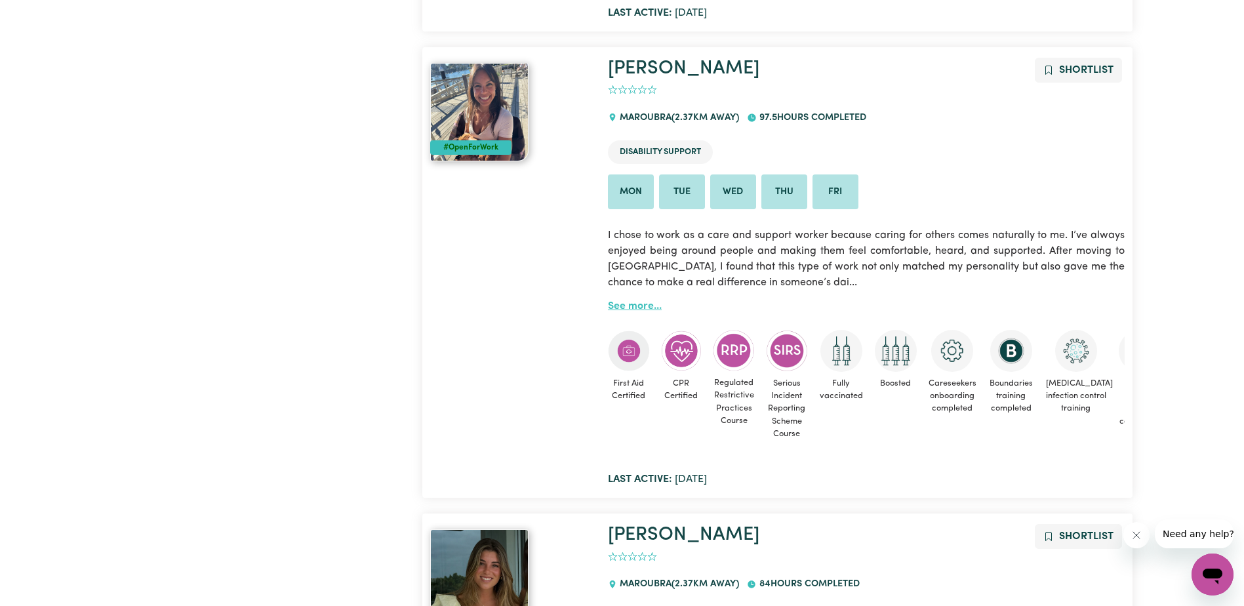
click at [647, 301] on link "See more..." at bounding box center [635, 306] width 54 height 10
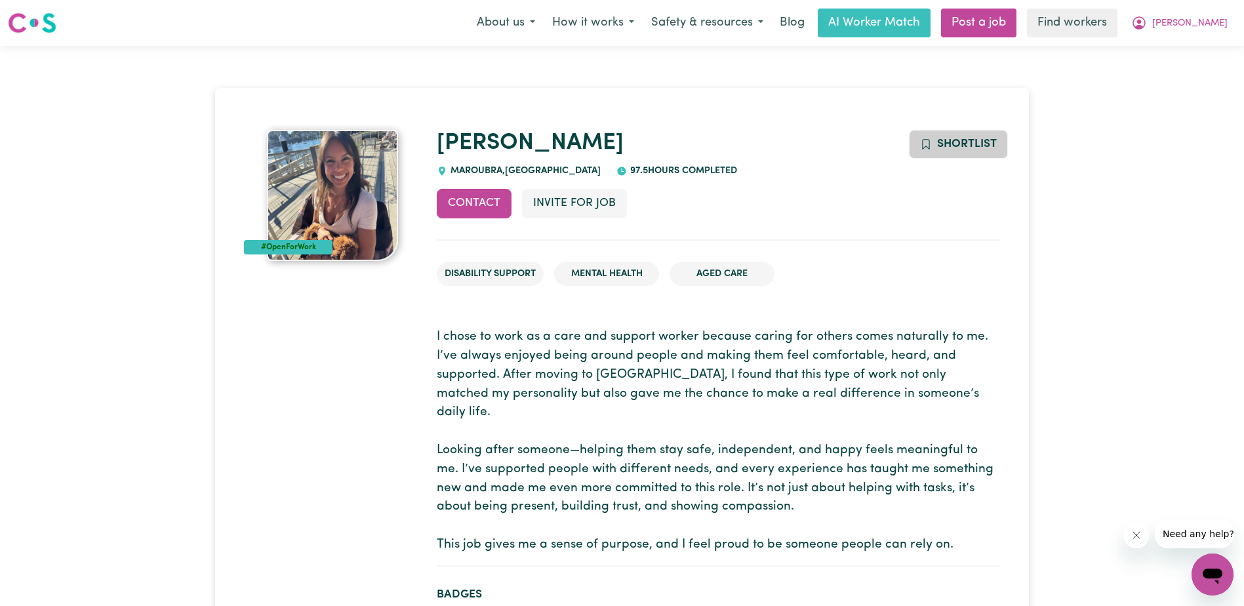
click at [979, 144] on span "Shortlist" at bounding box center [967, 143] width 60 height 11
click at [459, 205] on button "Contact" at bounding box center [474, 203] width 75 height 29
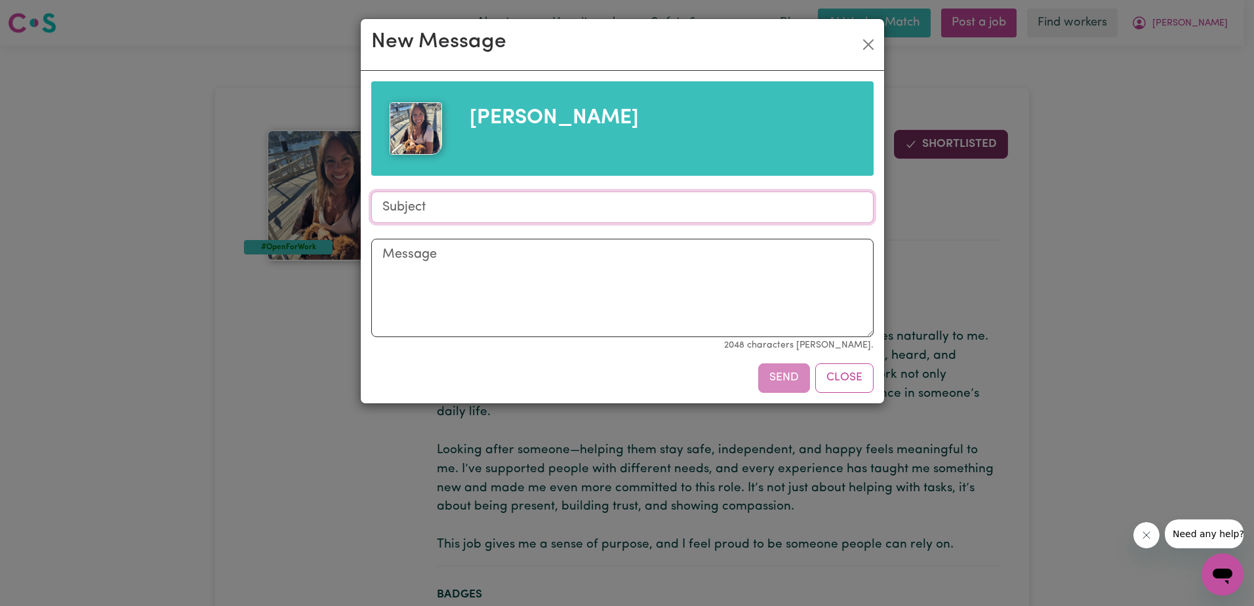
click at [403, 205] on input "Subject" at bounding box center [622, 206] width 502 height 31
type input "Availability"
click at [405, 267] on textarea "Message" at bounding box center [622, 288] width 502 height 98
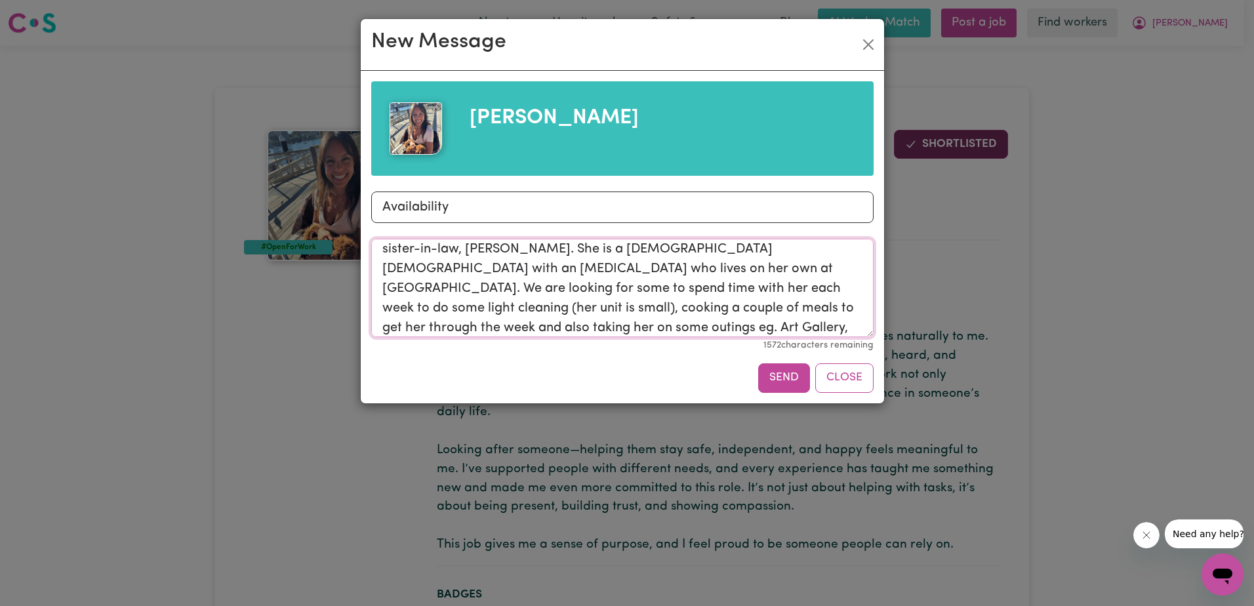
scroll to position [45, 0]
type textarea "Hi [PERSON_NAME], I am in the process of finding a carer to work with my sister…"
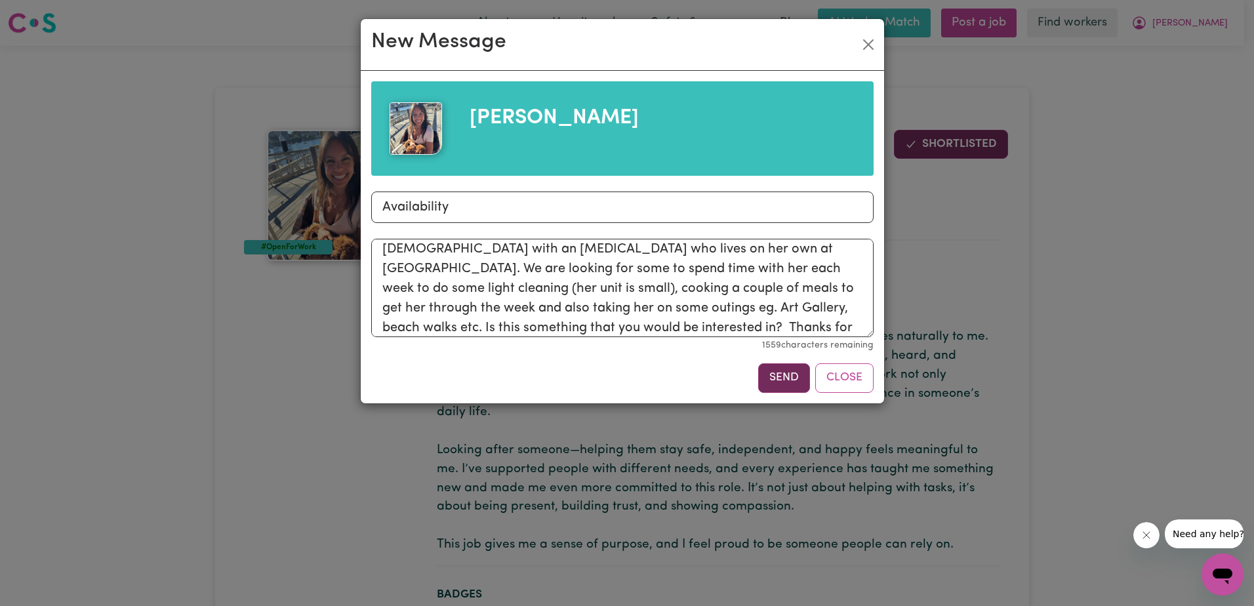
click at [774, 378] on button "Send" at bounding box center [784, 377] width 52 height 29
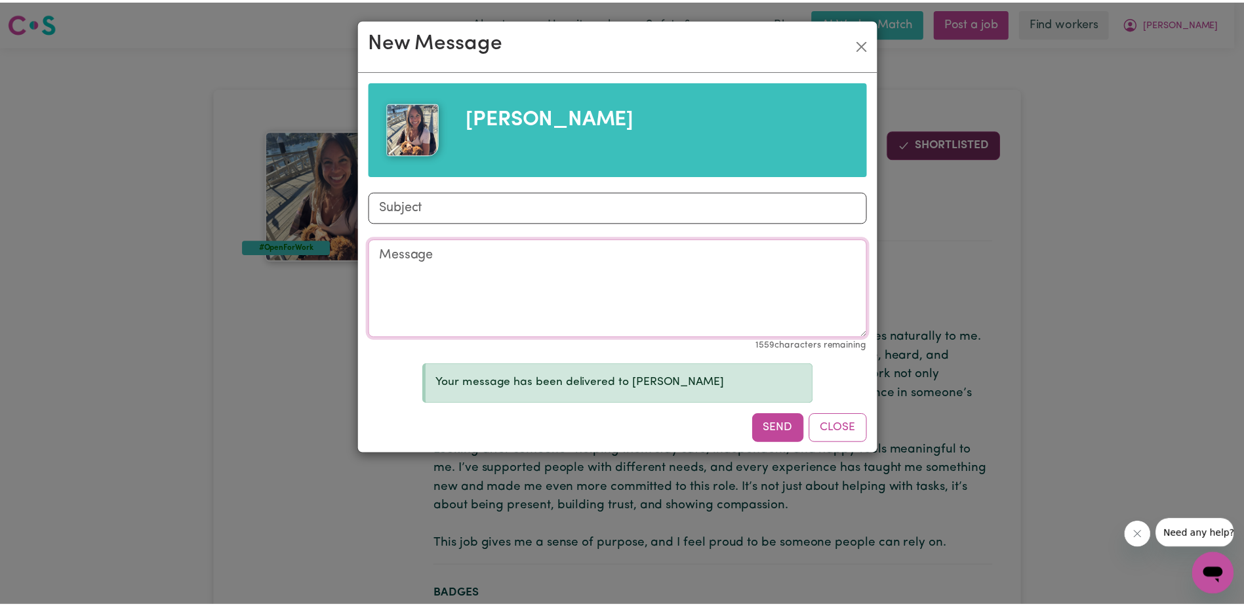
scroll to position [0, 0]
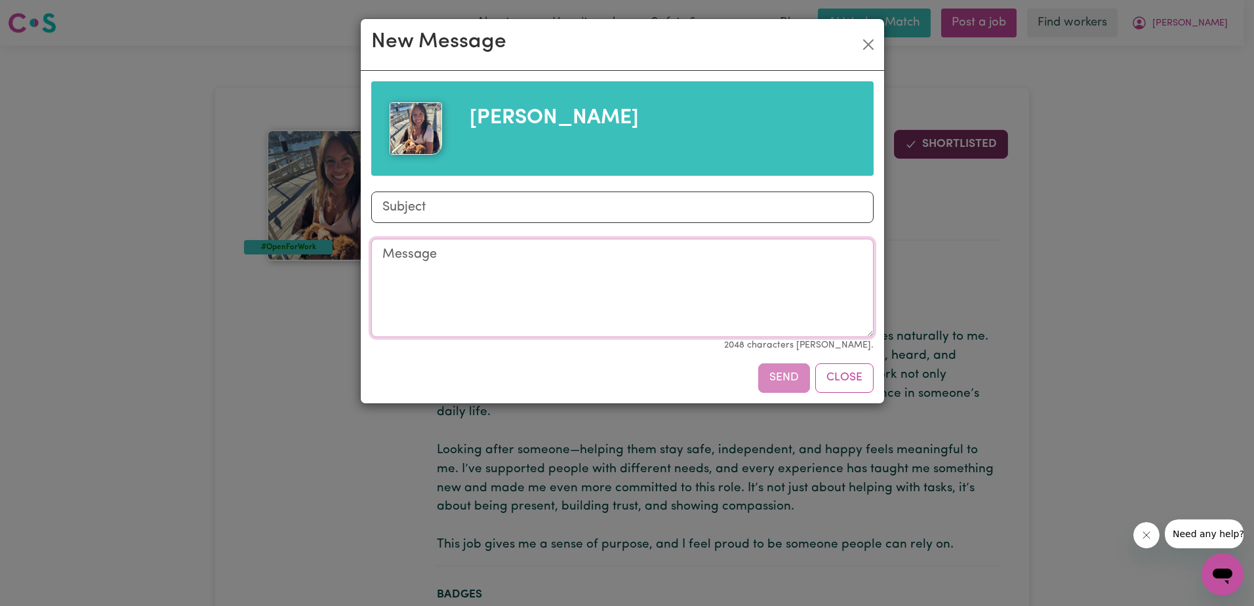
drag, startPoint x: 380, startPoint y: 256, endPoint x: 539, endPoint y: 341, distance: 180.1
click at [870, 39] on button "Close" at bounding box center [868, 44] width 21 height 21
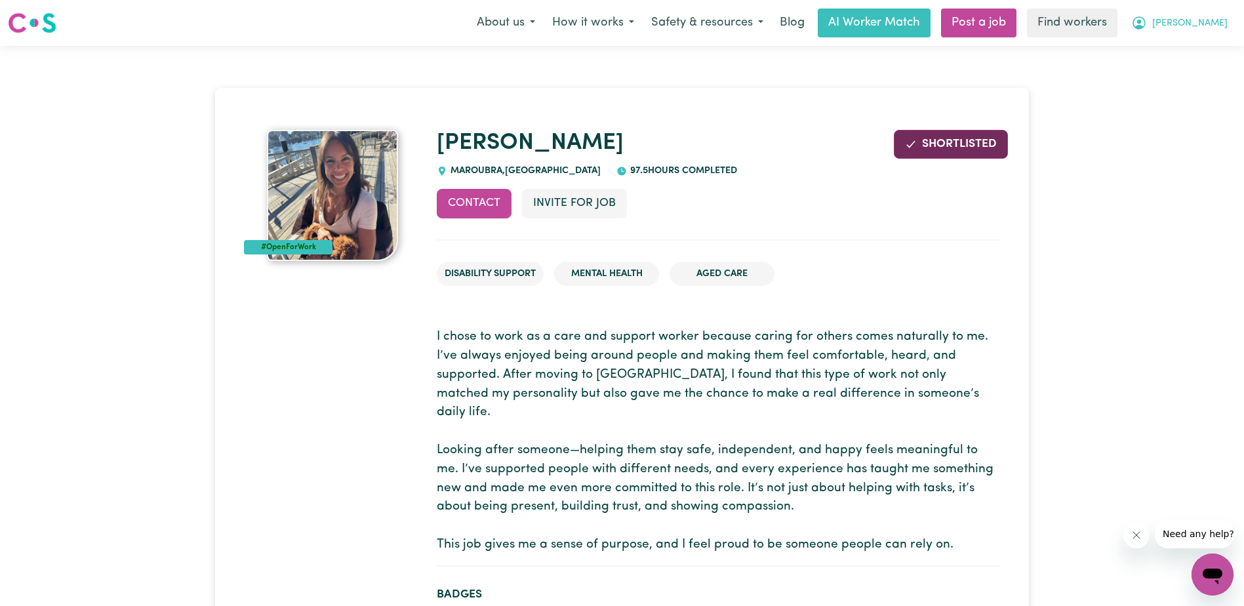
click at [1211, 26] on span "[PERSON_NAME]" at bounding box center [1189, 23] width 75 height 14
click at [1184, 52] on link "My Dashboard" at bounding box center [1184, 51] width 104 height 25
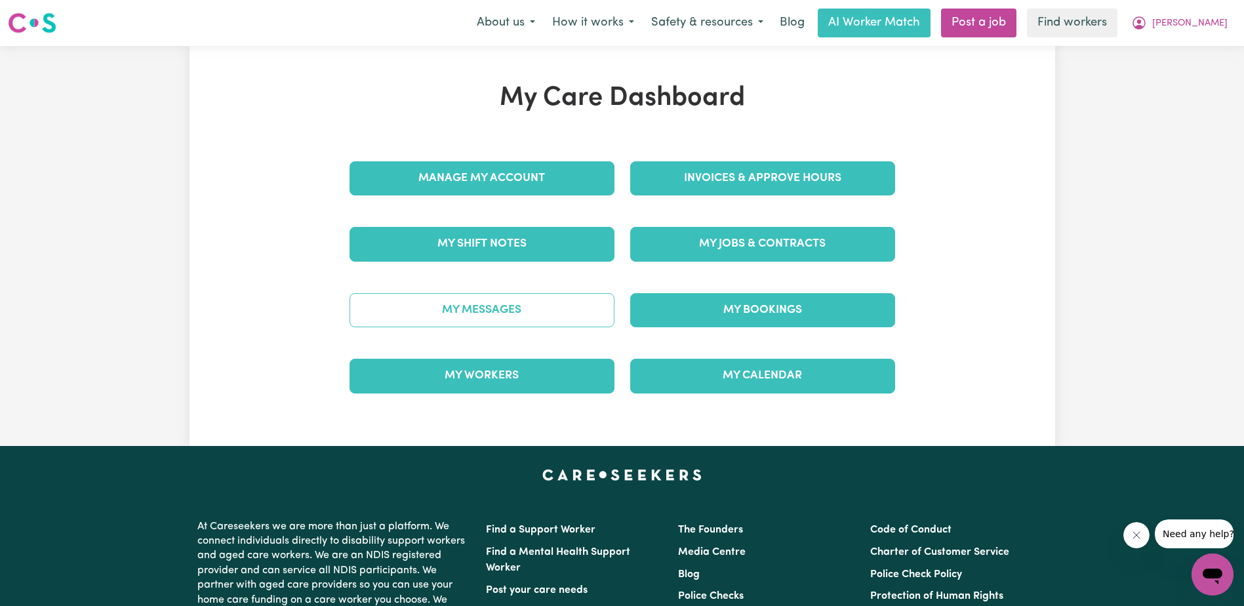
click at [512, 305] on link "My Messages" at bounding box center [482, 310] width 265 height 34
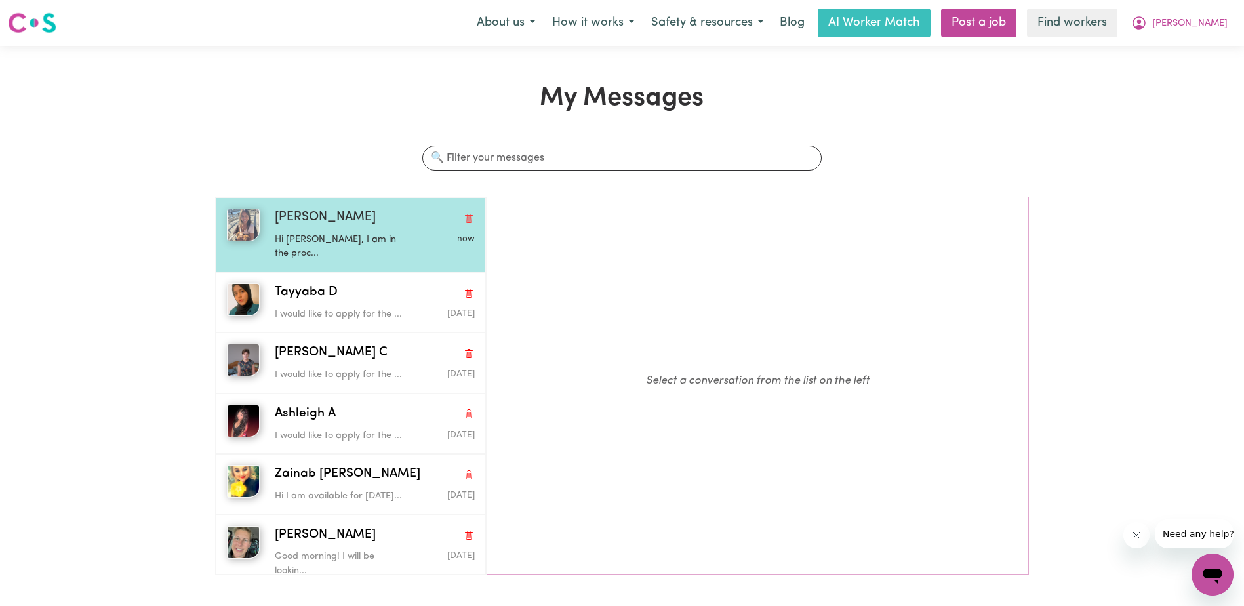
click at [358, 233] on p "Hi [PERSON_NAME], I am in the proc..." at bounding box center [341, 247] width 133 height 28
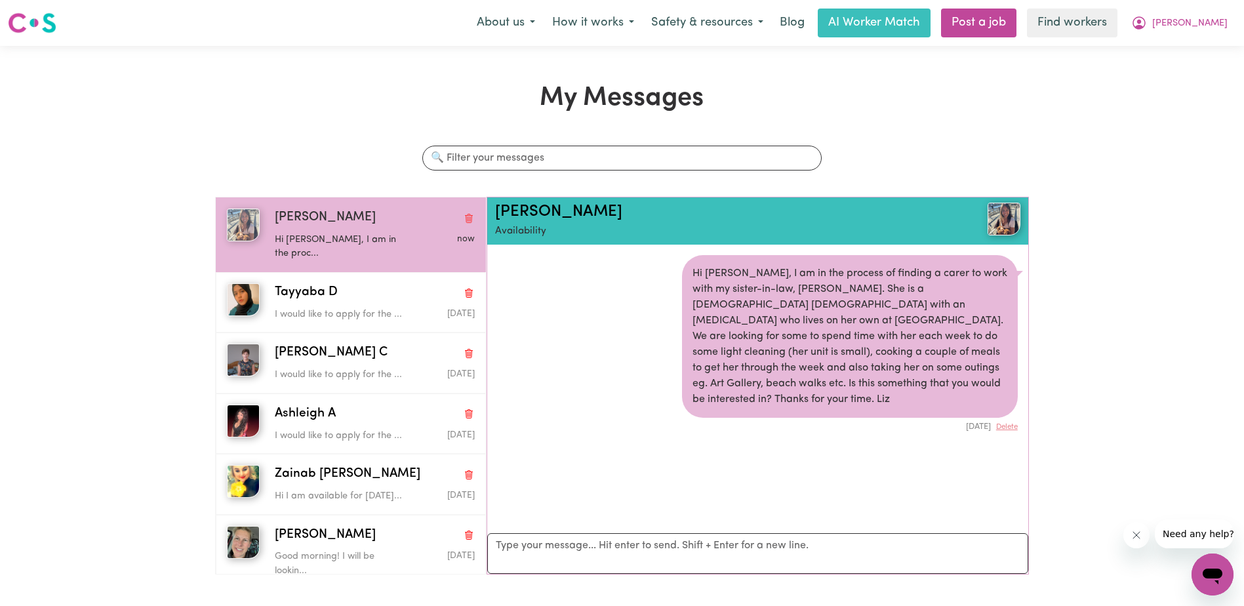
scroll to position [8, 0]
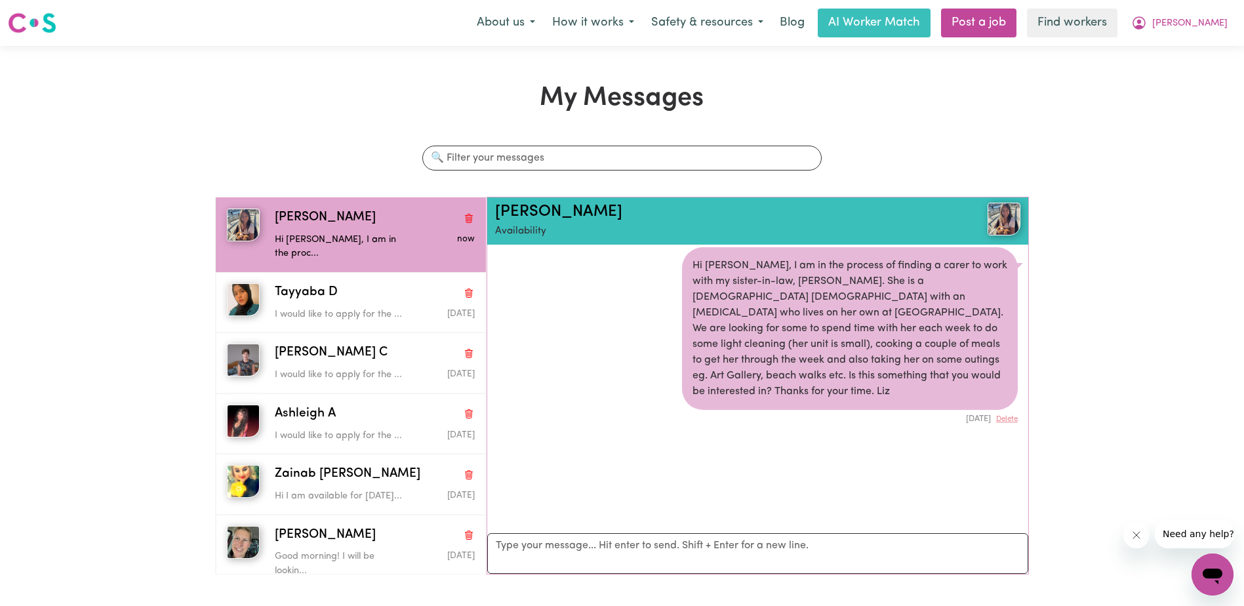
drag, startPoint x: 702, startPoint y: 283, endPoint x: 658, endPoint y: 375, distance: 101.8
click at [635, 416] on li "Hi [PERSON_NAME], I am in the process of finding a carer to work with my sister…" at bounding box center [757, 336] width 541 height 199
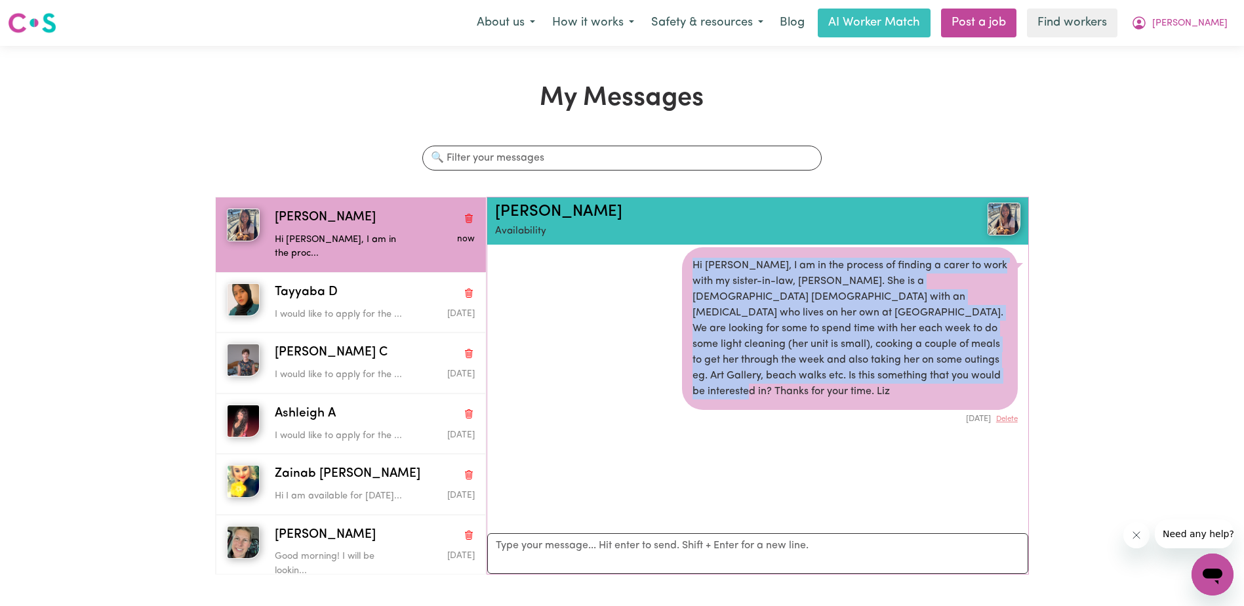
drag, startPoint x: 687, startPoint y: 264, endPoint x: 913, endPoint y: 388, distance: 258.5
click at [913, 388] on div "Hi [PERSON_NAME], I am in the process of finding a carer to work with my sister…" at bounding box center [850, 328] width 336 height 163
drag, startPoint x: 913, startPoint y: 388, endPoint x: 837, endPoint y: 331, distance: 95.1
copy div "Hi [PERSON_NAME], I am in the process of finding a carer to work with my sister…"
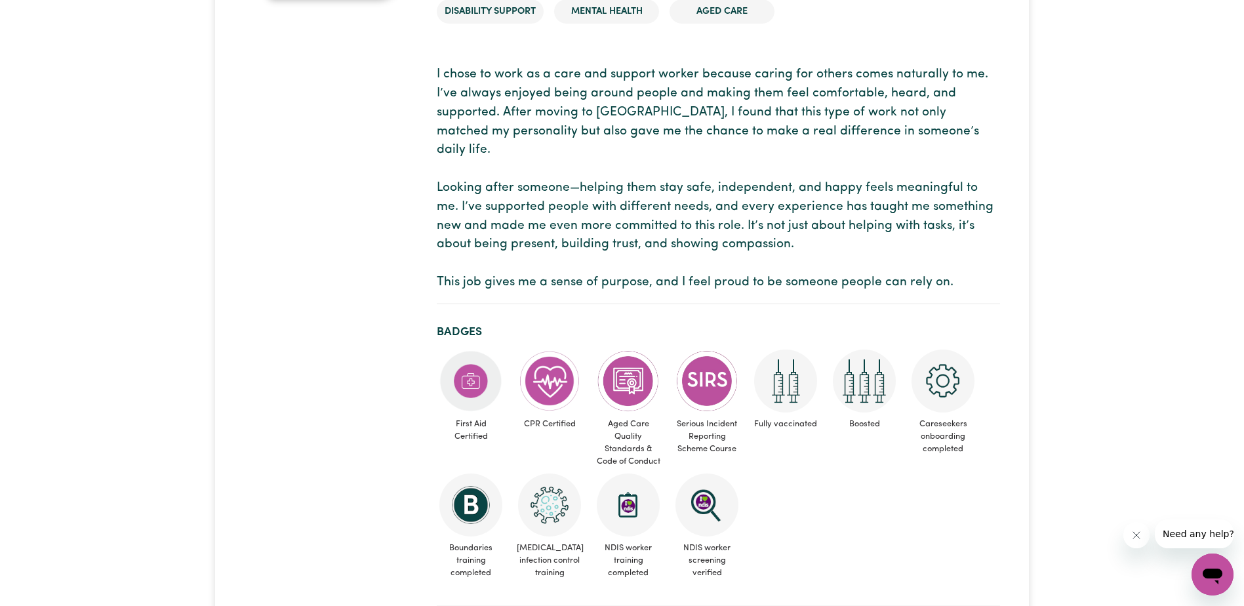
scroll to position [525, 0]
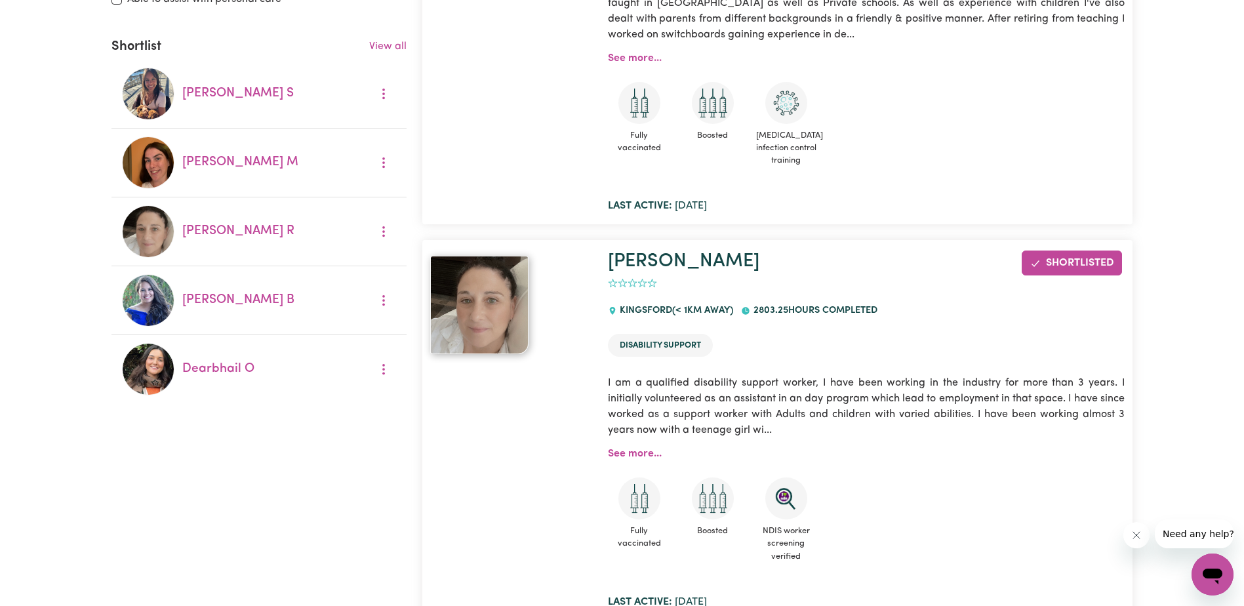
scroll to position [459, 0]
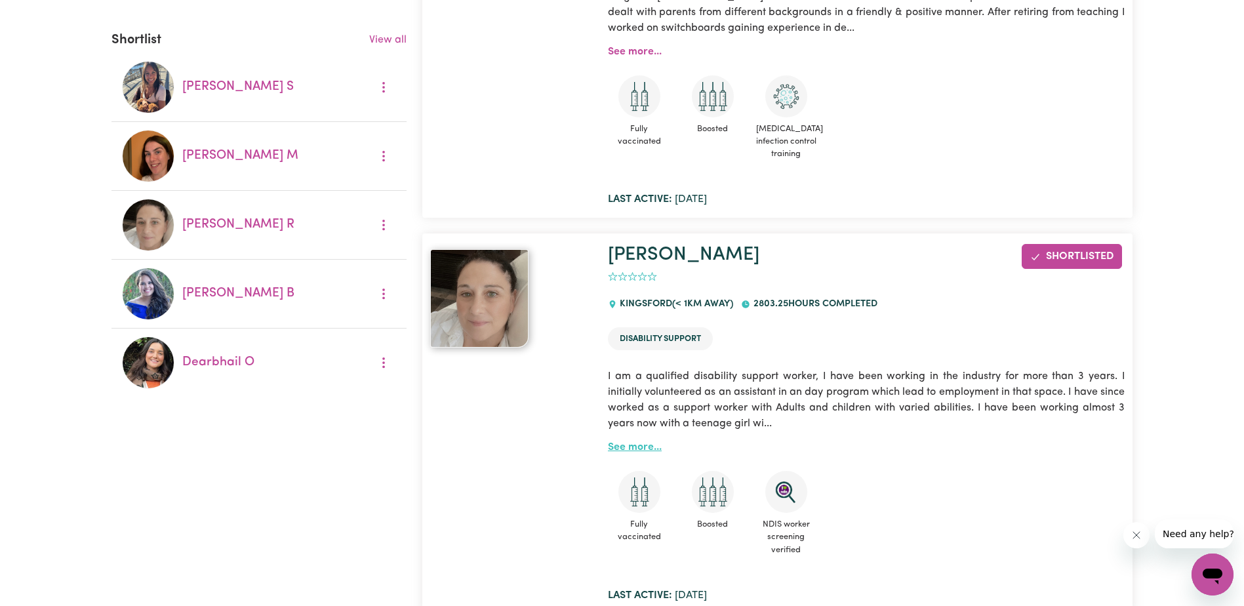
click at [639, 444] on link "See more..." at bounding box center [635, 447] width 54 height 10
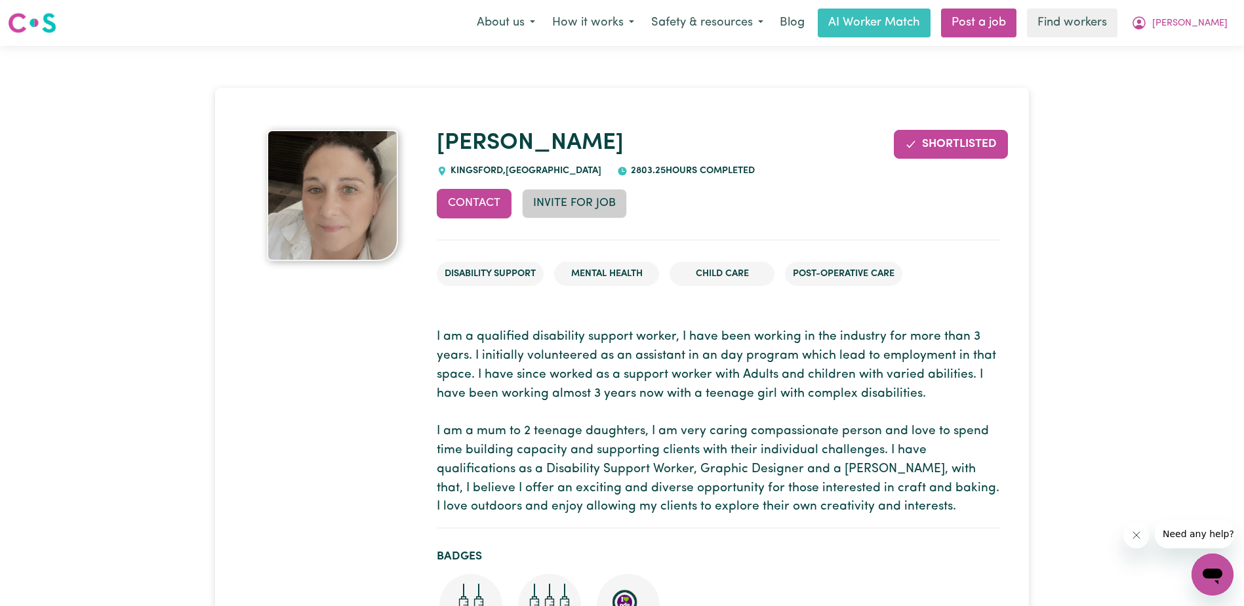
click at [546, 205] on button "Invite for Job" at bounding box center [574, 203] width 105 height 29
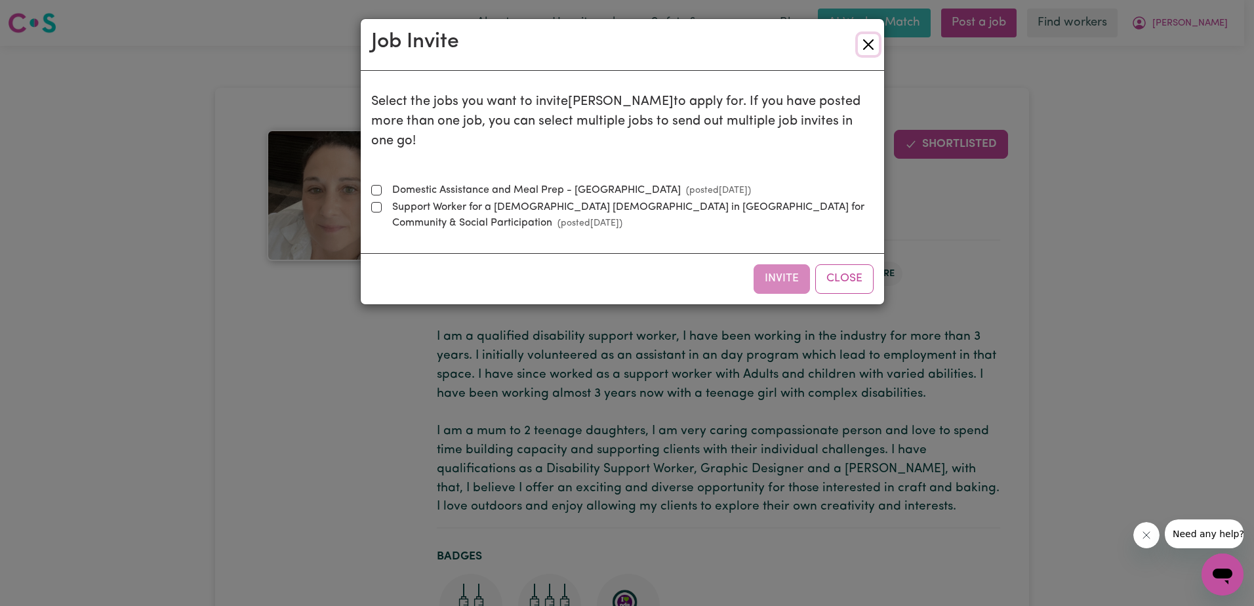
click at [868, 42] on button "Close" at bounding box center [868, 44] width 21 height 21
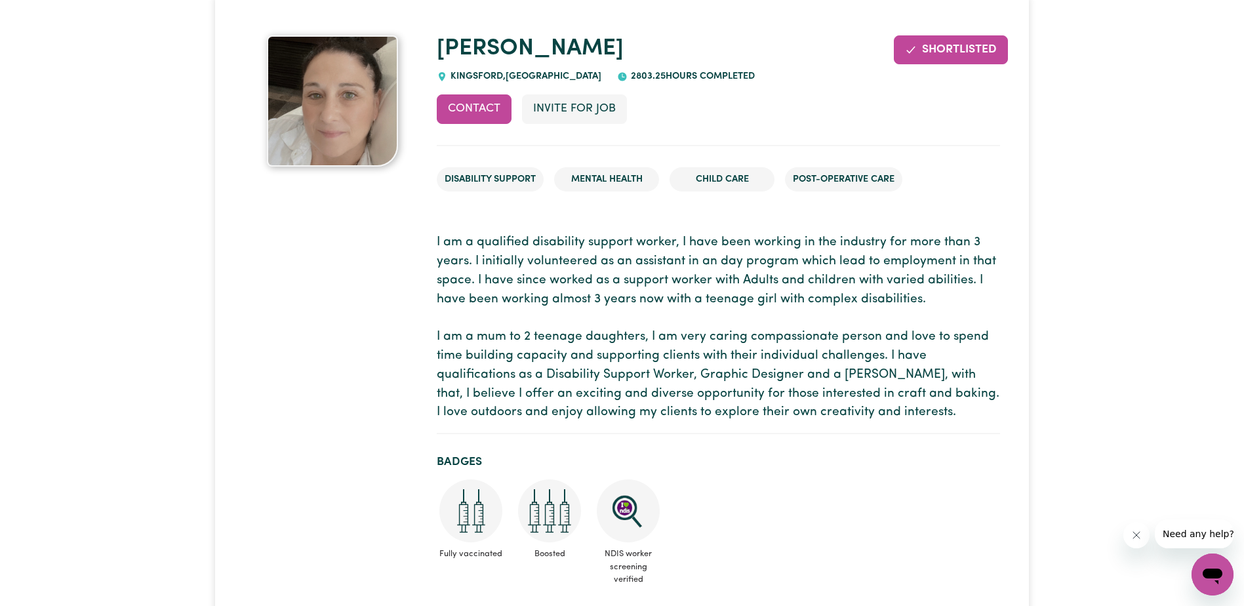
scroll to position [262, 0]
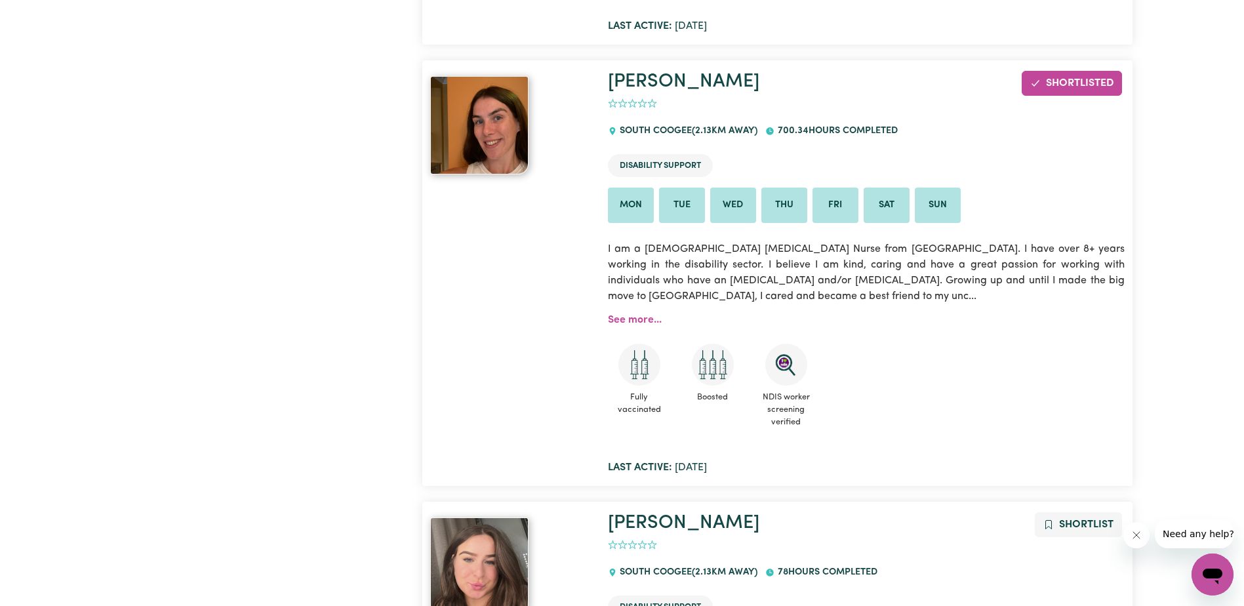
scroll to position [4066, 0]
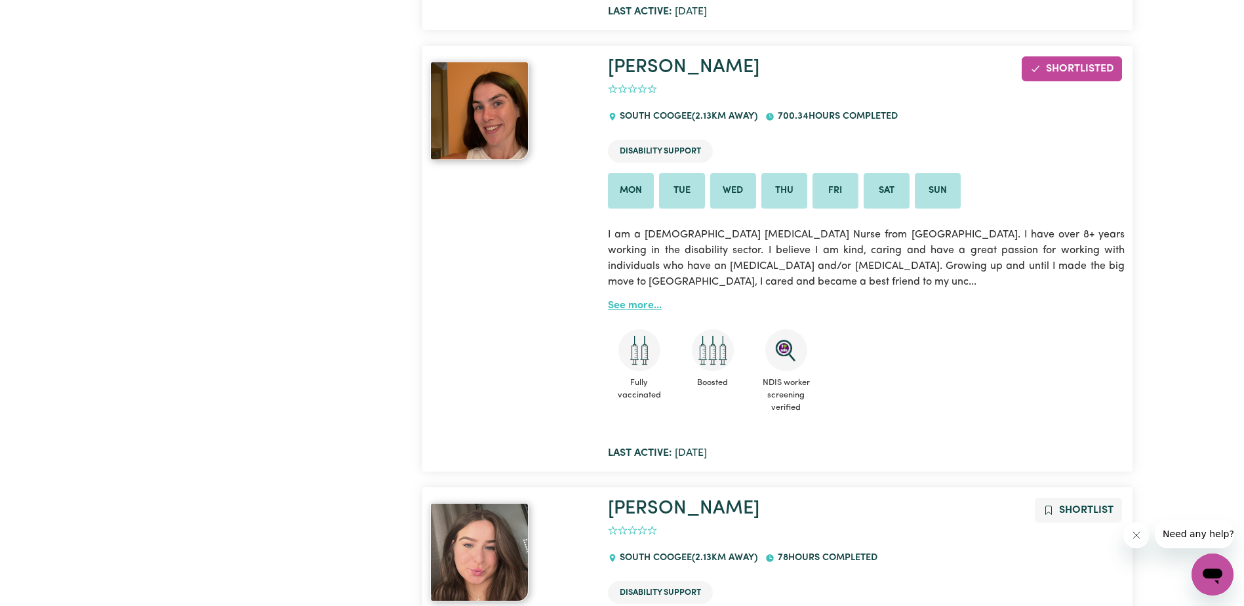
click at [641, 300] on link "See more..." at bounding box center [635, 305] width 54 height 10
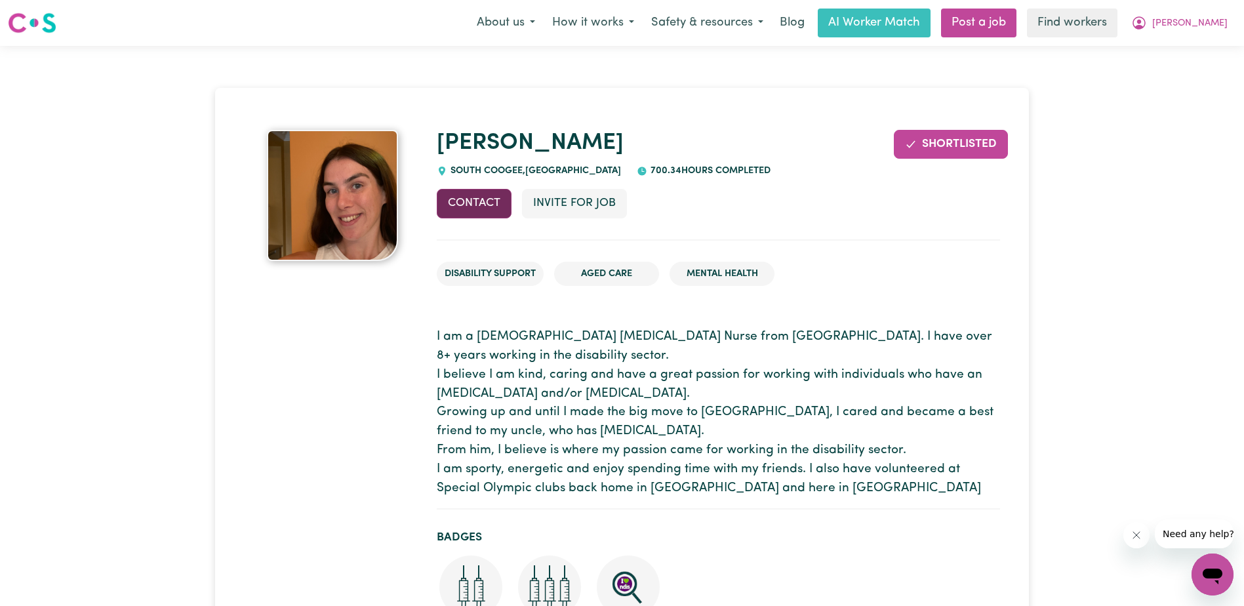
click at [473, 201] on button "Contact" at bounding box center [474, 203] width 75 height 29
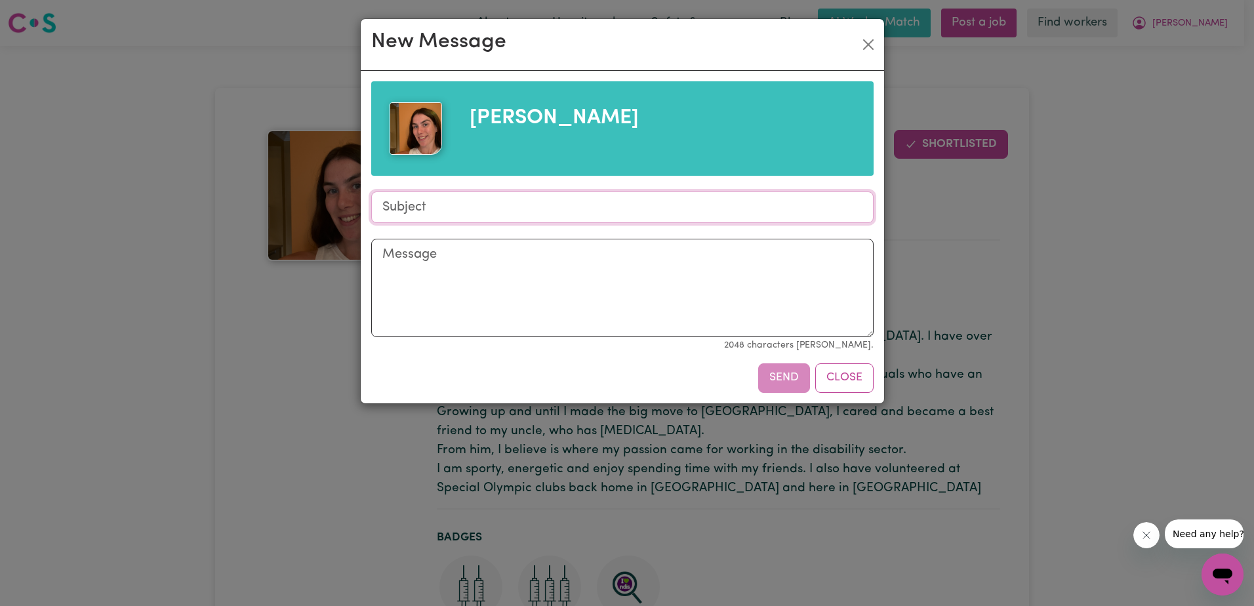
click at [411, 209] on input "Subject" at bounding box center [622, 206] width 502 height 31
type input "[DEMOGRAPHIC_DATA] with an [MEDICAL_DATA]"
click at [416, 254] on textarea "Message" at bounding box center [622, 288] width 502 height 98
paste textarea "Hi [PERSON_NAME], I am in the process of finding a carer to work with my sister…"
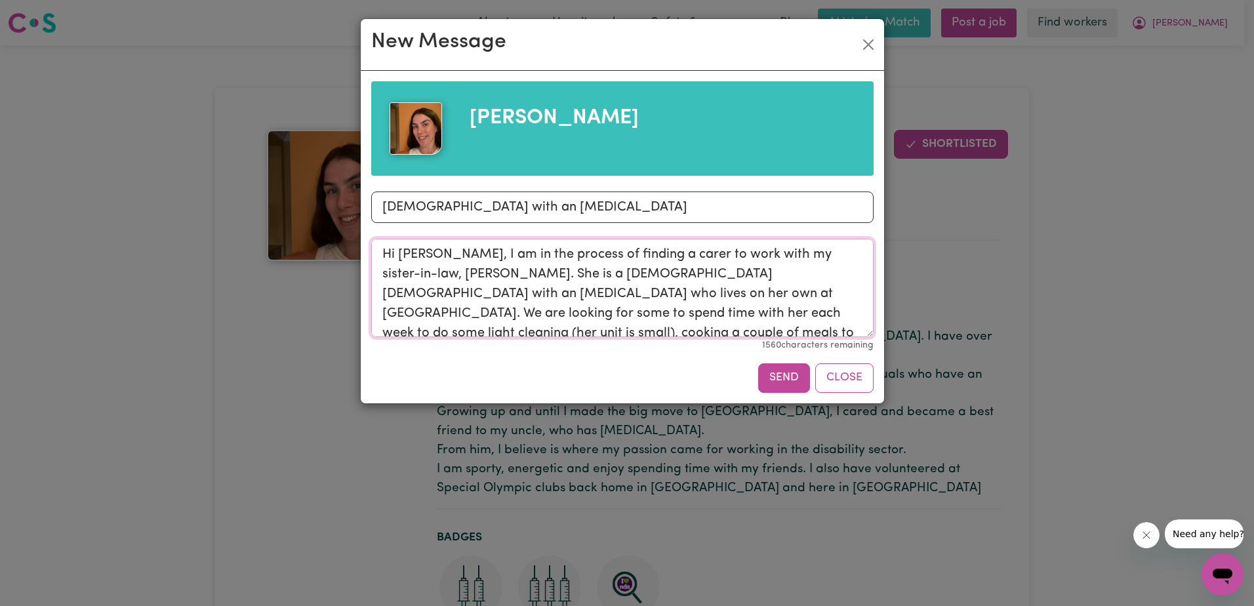
click at [452, 259] on textarea "Hi [PERSON_NAME], I am in the process of finding a carer to work with my sister…" at bounding box center [622, 288] width 502 height 98
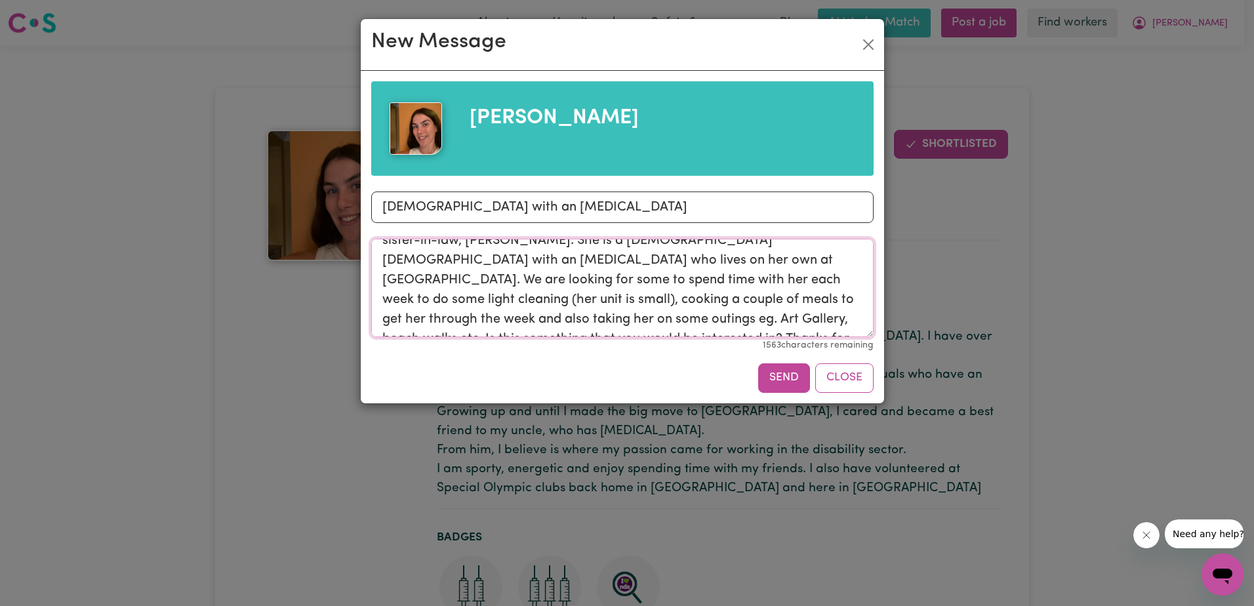
scroll to position [51, 0]
click at [485, 304] on textarea "Hi [PERSON_NAME], I am in the process of finding a carer to work with my sister…" at bounding box center [622, 288] width 502 height 98
click at [723, 300] on textarea "Hi [PERSON_NAME], I am in the process of finding a carer to work with my sister…" at bounding box center [622, 288] width 502 height 98
type textarea "Hi [PERSON_NAME], I am in the process of finding a carer to work with my sister…"
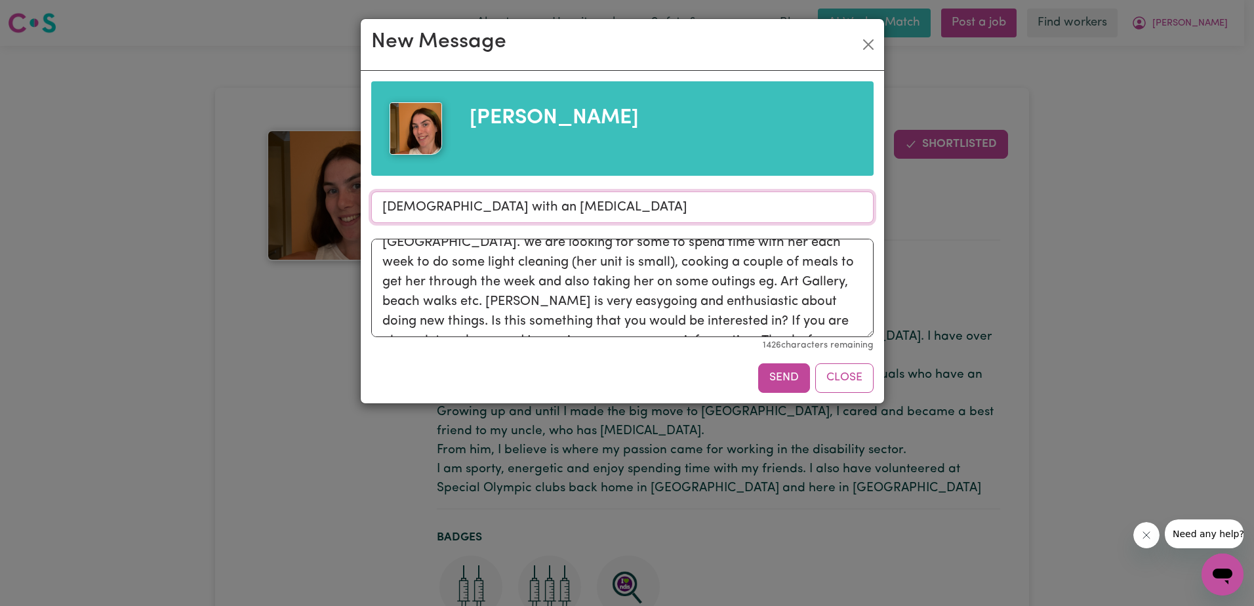
click at [641, 204] on input "[DEMOGRAPHIC_DATA] with an [MEDICAL_DATA]" at bounding box center [622, 206] width 502 height 31
type input "[DEMOGRAPHIC_DATA] with an [MEDICAL_DATA] - [GEOGRAPHIC_DATA]"
click at [782, 375] on button "Send" at bounding box center [784, 377] width 52 height 29
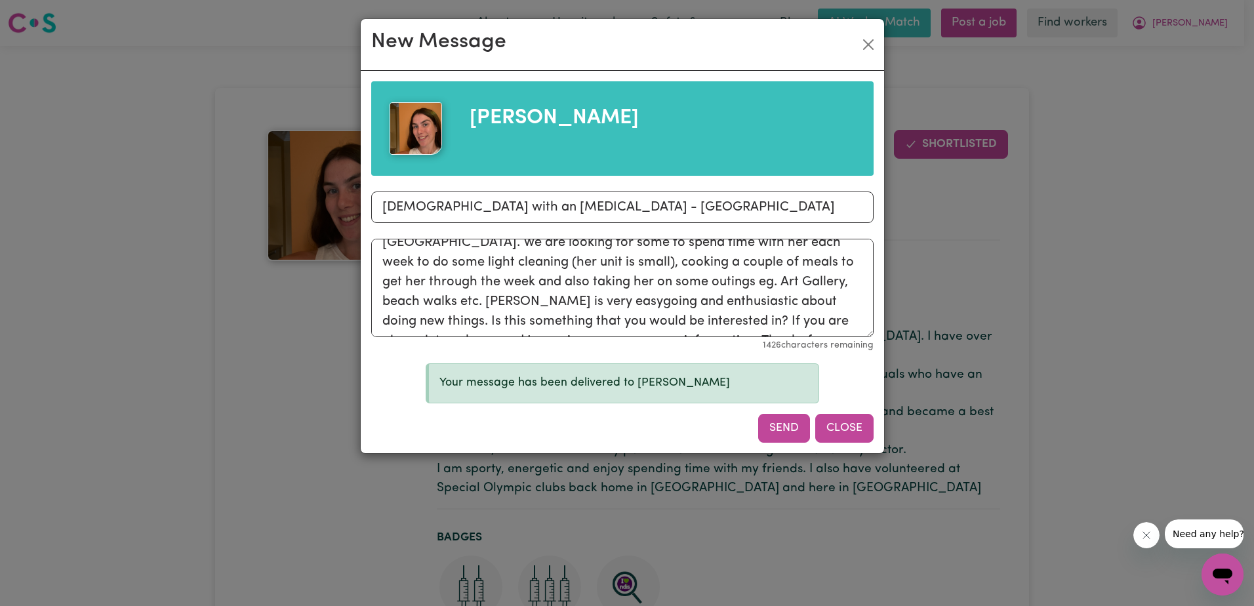
click at [833, 428] on button "Close" at bounding box center [844, 428] width 58 height 29
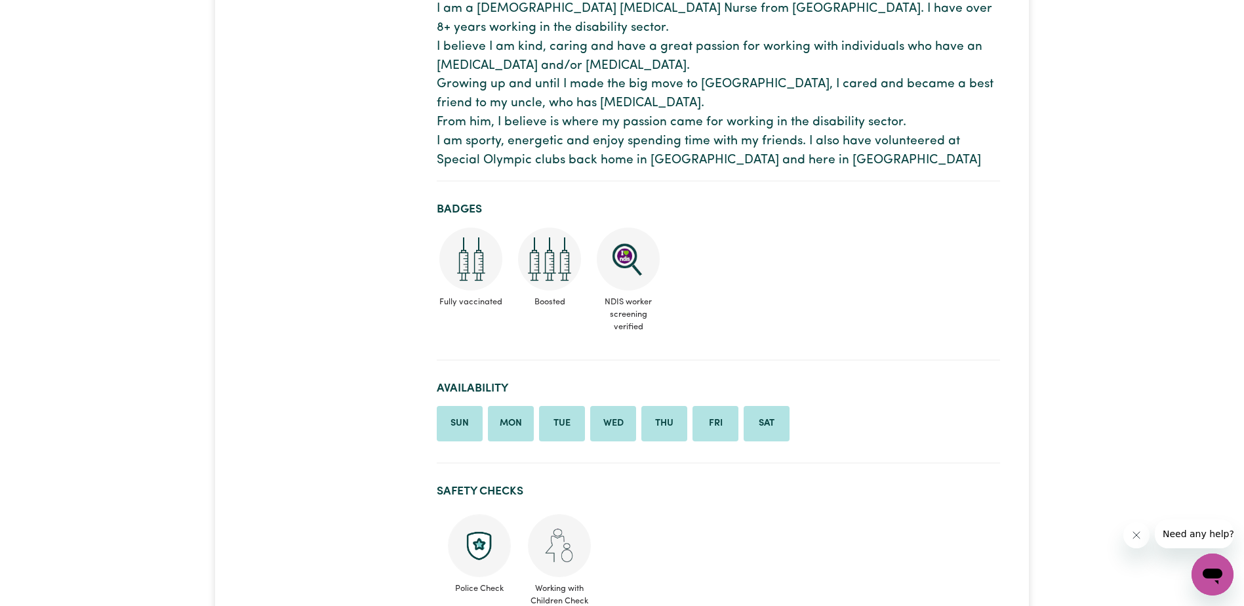
scroll to position [0, 0]
